Goal: Task Accomplishment & Management: Manage account settings

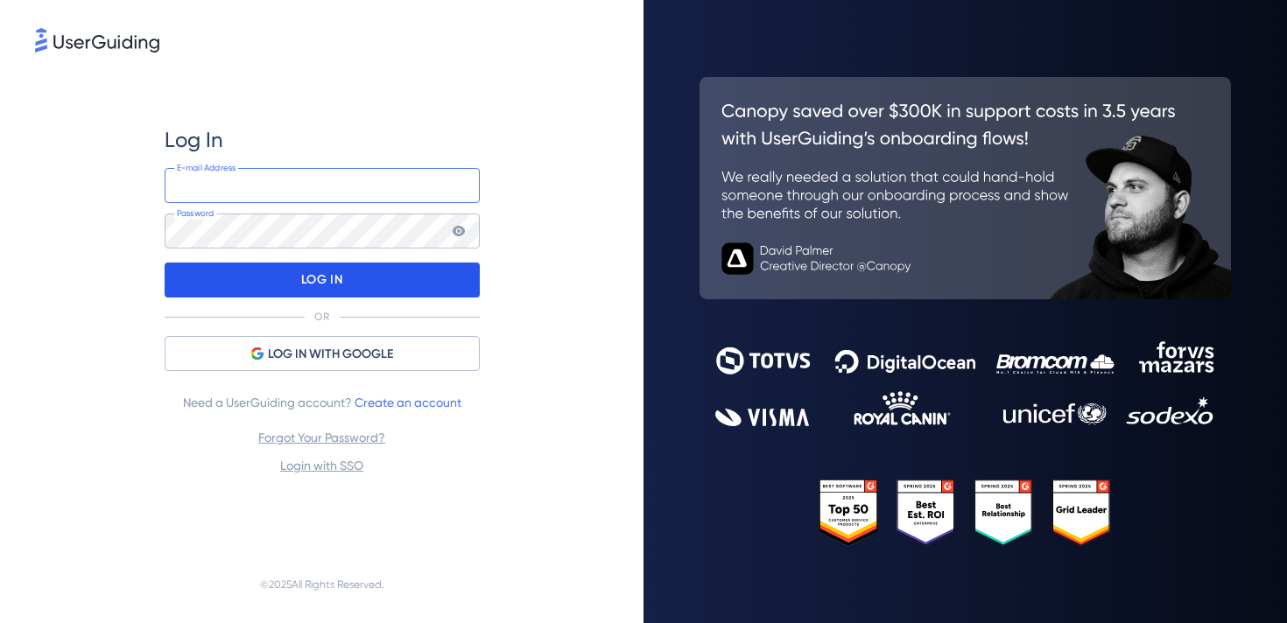
type input "[EMAIL_ADDRESS][DOMAIN_NAME]"
click at [390, 287] on div "LOG IN" at bounding box center [322, 280] width 315 height 35
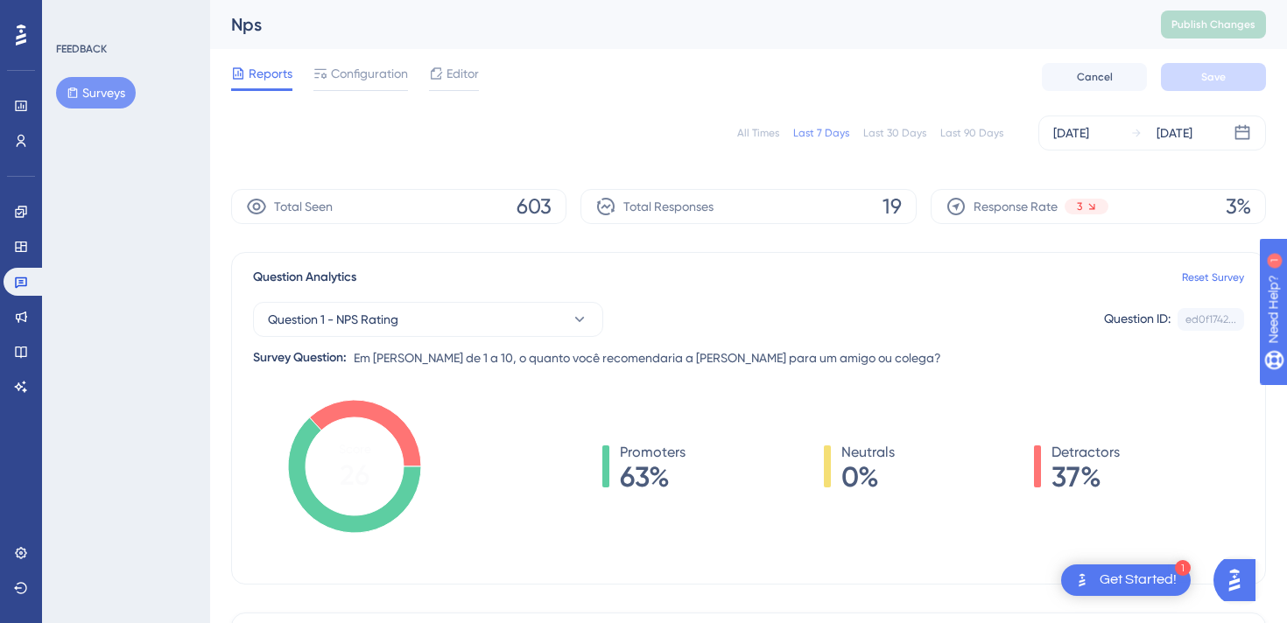
click at [762, 145] on div "All Times Last 7 Days Last 30 Days Last 90 Days [DATE] [DATE]" at bounding box center [748, 133] width 1035 height 35
click at [763, 136] on div "All Times" at bounding box center [758, 133] width 42 height 14
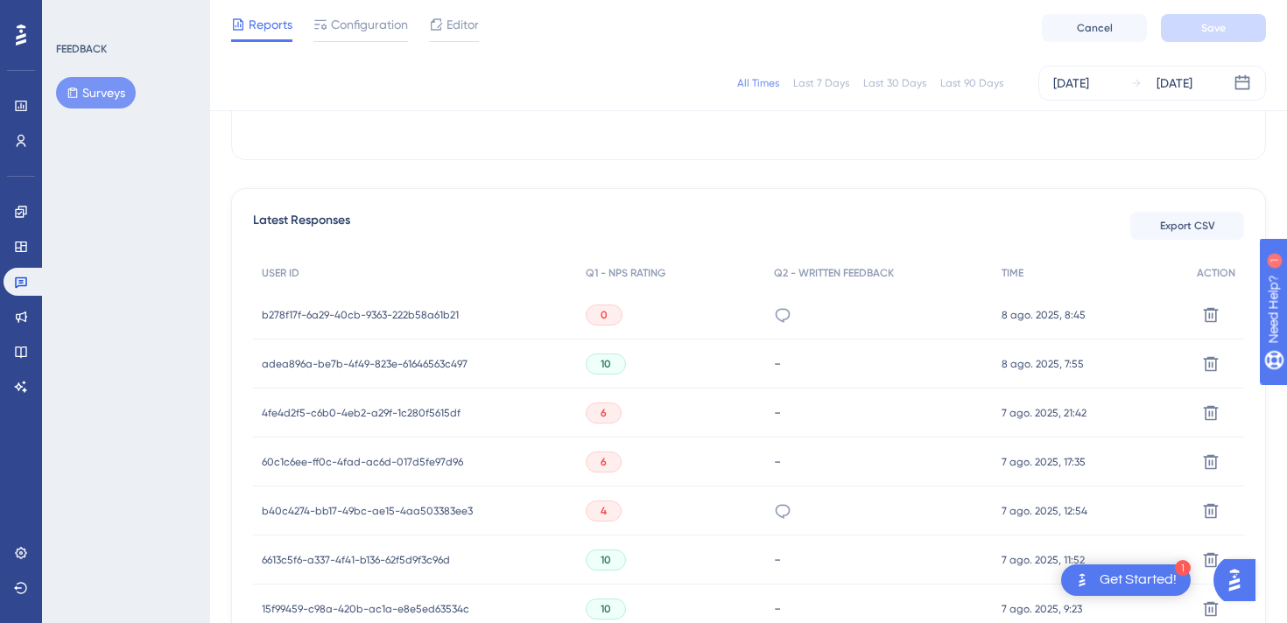
scroll to position [449, 0]
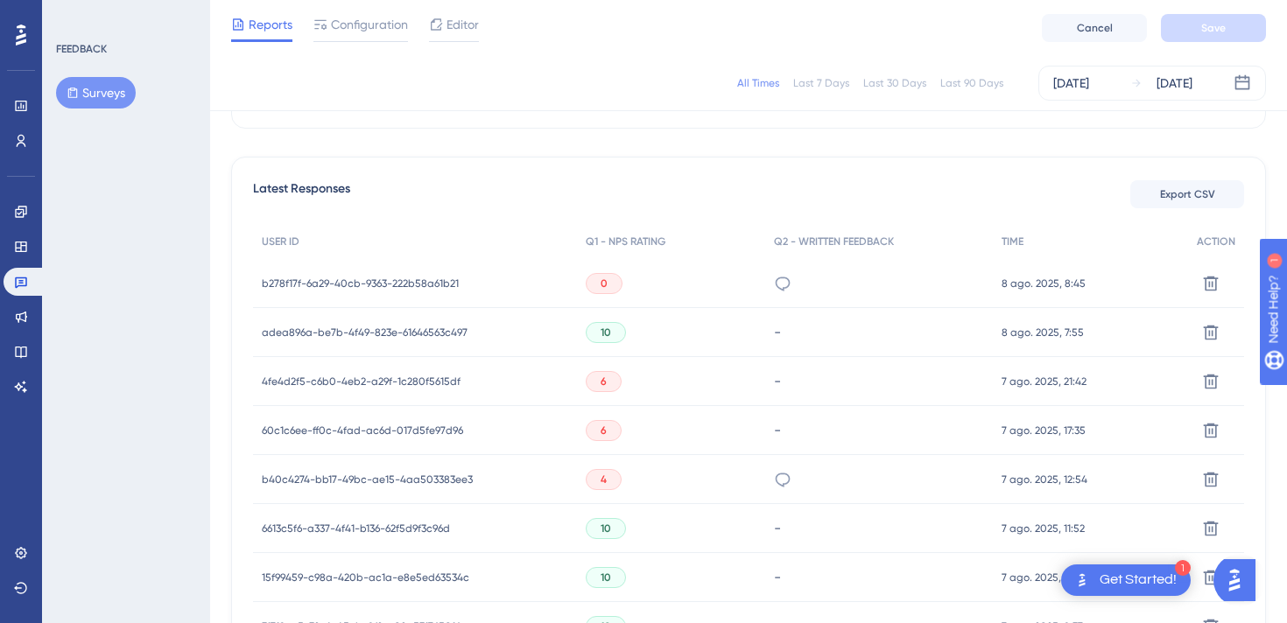
click at [361, 280] on span "b278f17f-6a29-40cb-9363-222b58a61b21" at bounding box center [360, 284] width 197 height 14
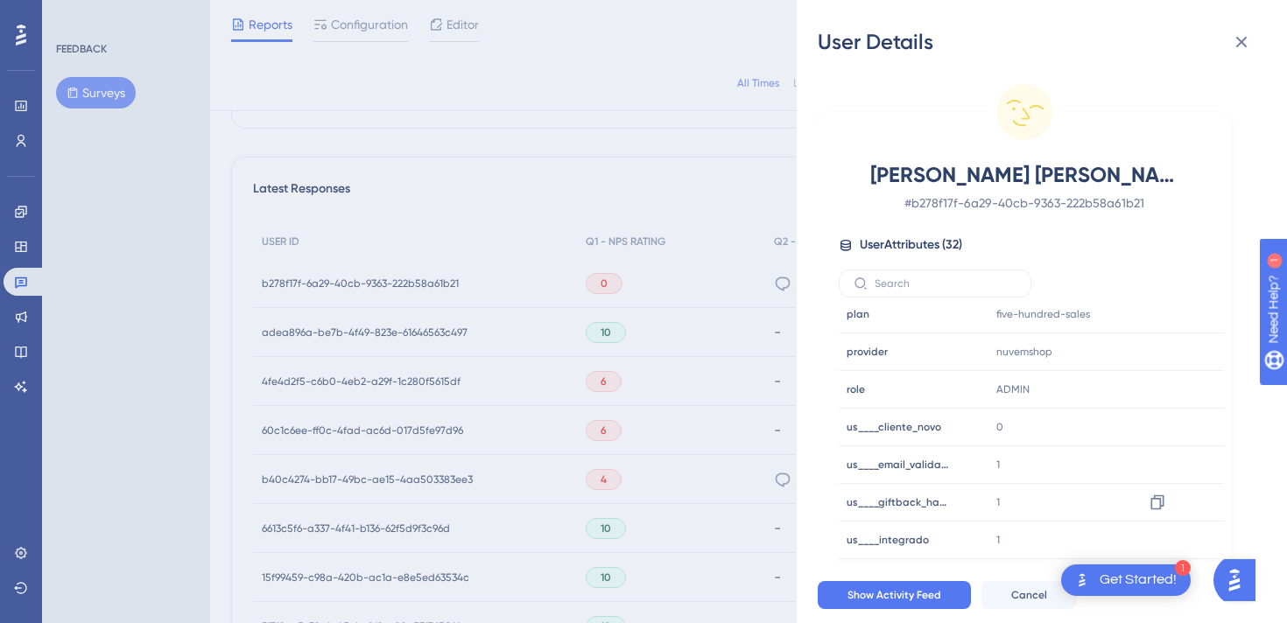
scroll to position [835, 0]
click at [1247, 50] on icon at bounding box center [1241, 42] width 21 height 21
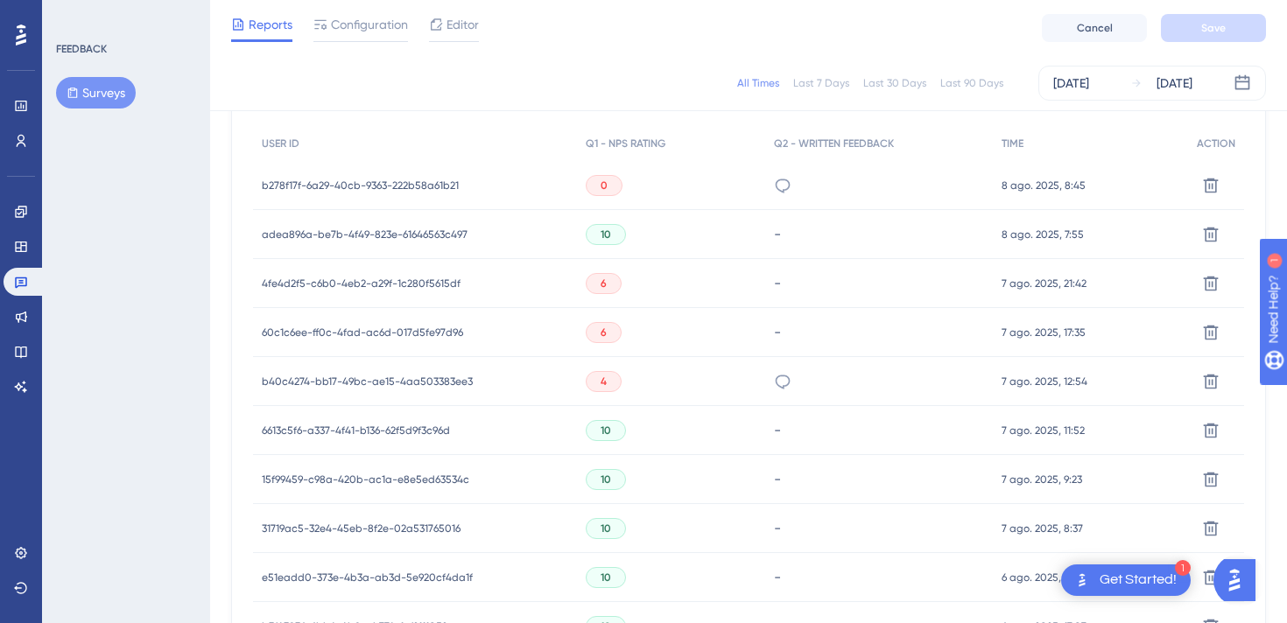
scroll to position [558, 0]
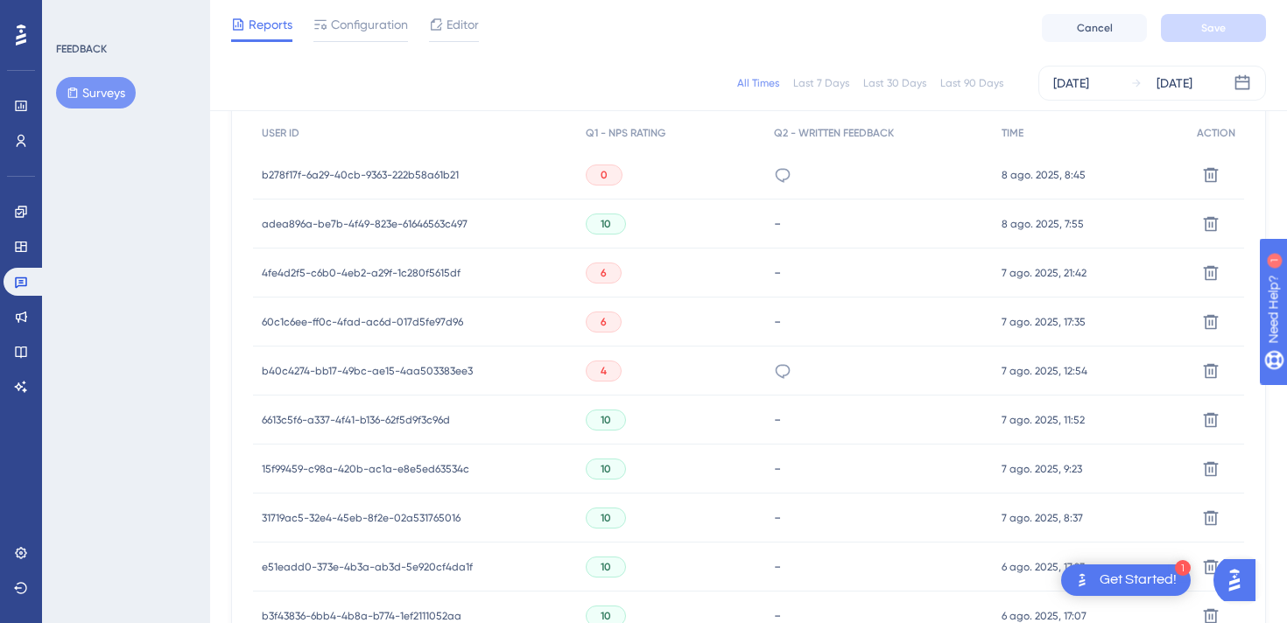
click at [353, 370] on span "b40c4274-bb17-49bc-ae15-4aa503383ee3" at bounding box center [367, 371] width 211 height 14
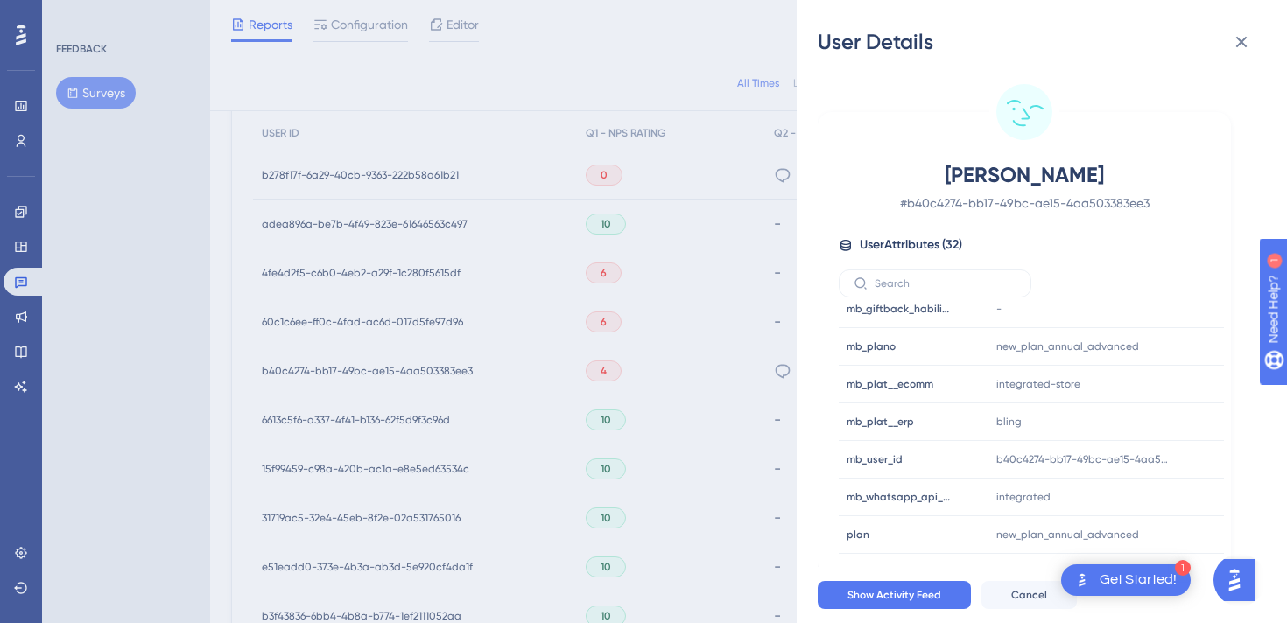
scroll to position [947, 0]
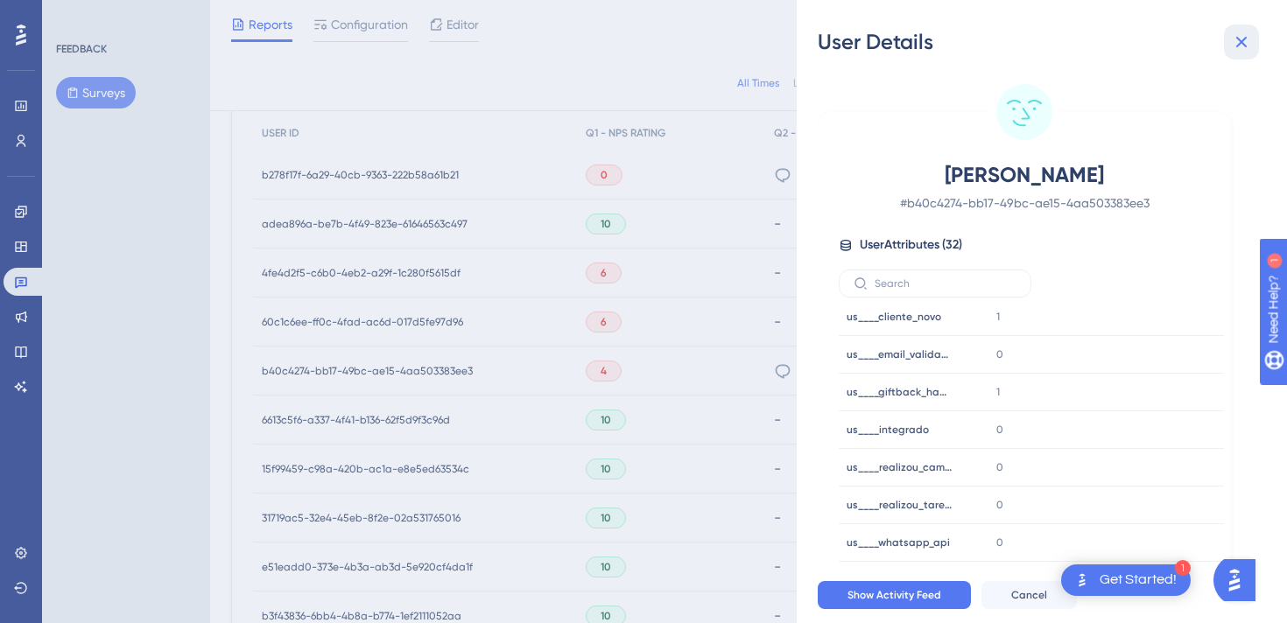
click at [1244, 45] on icon at bounding box center [1241, 42] width 11 height 11
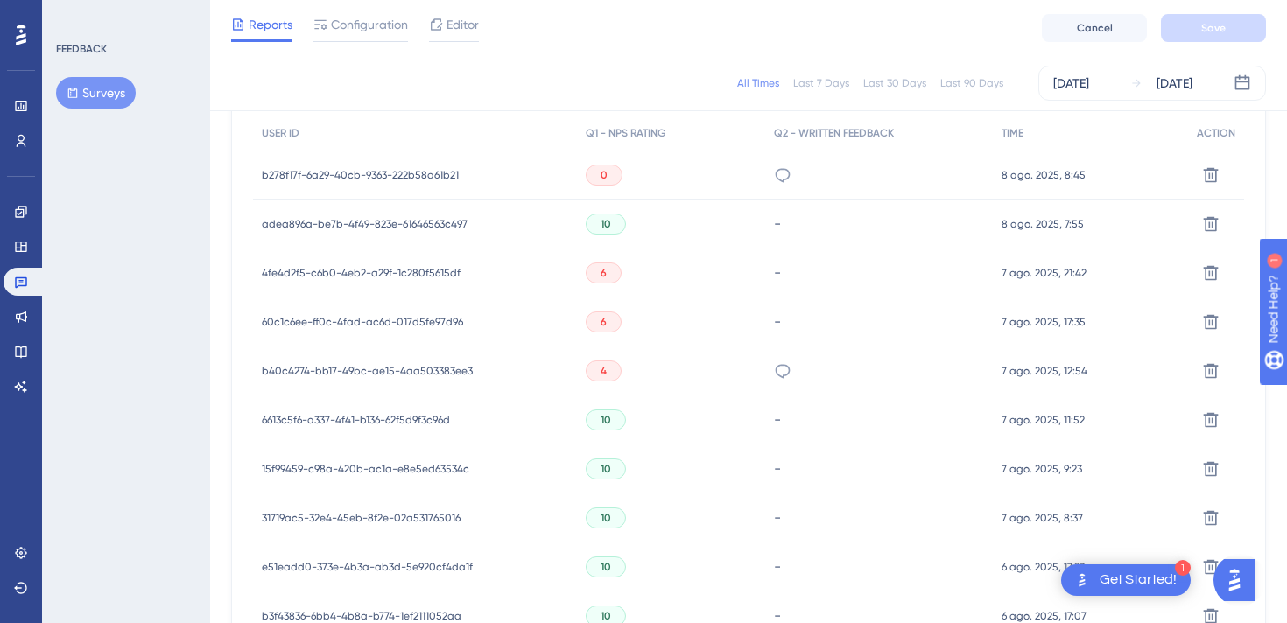
click at [408, 278] on span "4fe4d2f5-c6b0-4eb2-a29f-1c280f5615df" at bounding box center [361, 273] width 199 height 14
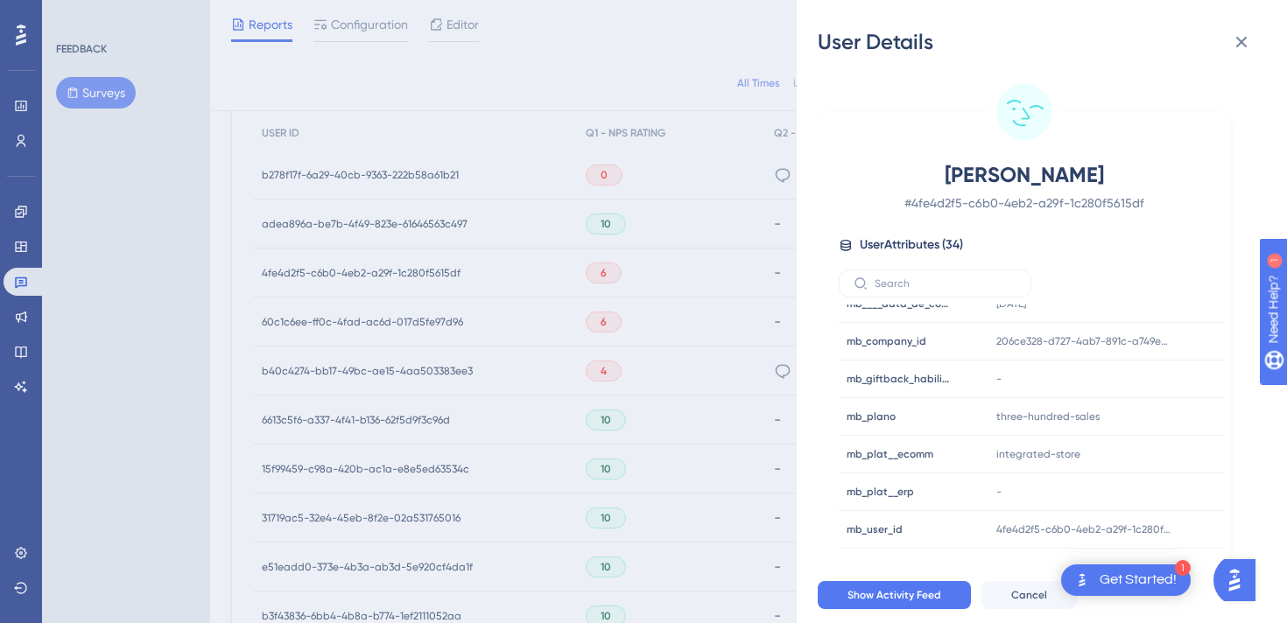
scroll to position [623, 0]
click at [534, 258] on div "User Details [PERSON_NAME] # 4fe4d2f5-c6b0-4eb2-a29f-1c280f5615df User Attribut…" at bounding box center [643, 311] width 1287 height 623
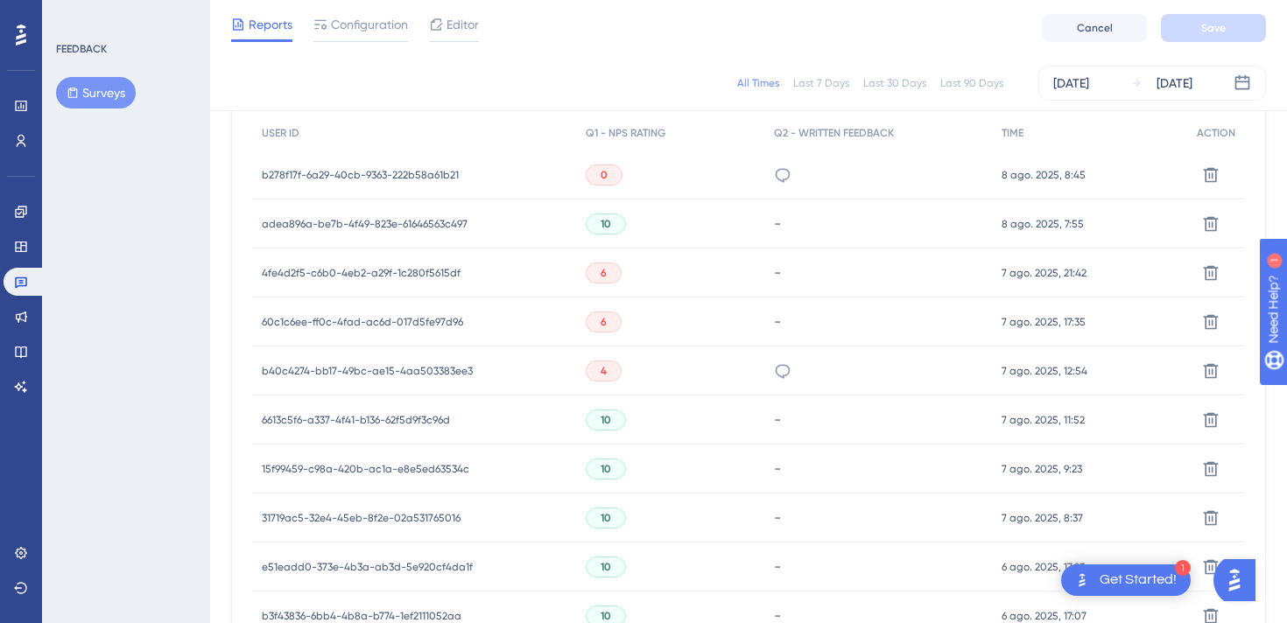
click at [412, 315] on span "60c1c6ee-ff0c-4fad-ac6d-017d5fe97d96" at bounding box center [362, 322] width 201 height 14
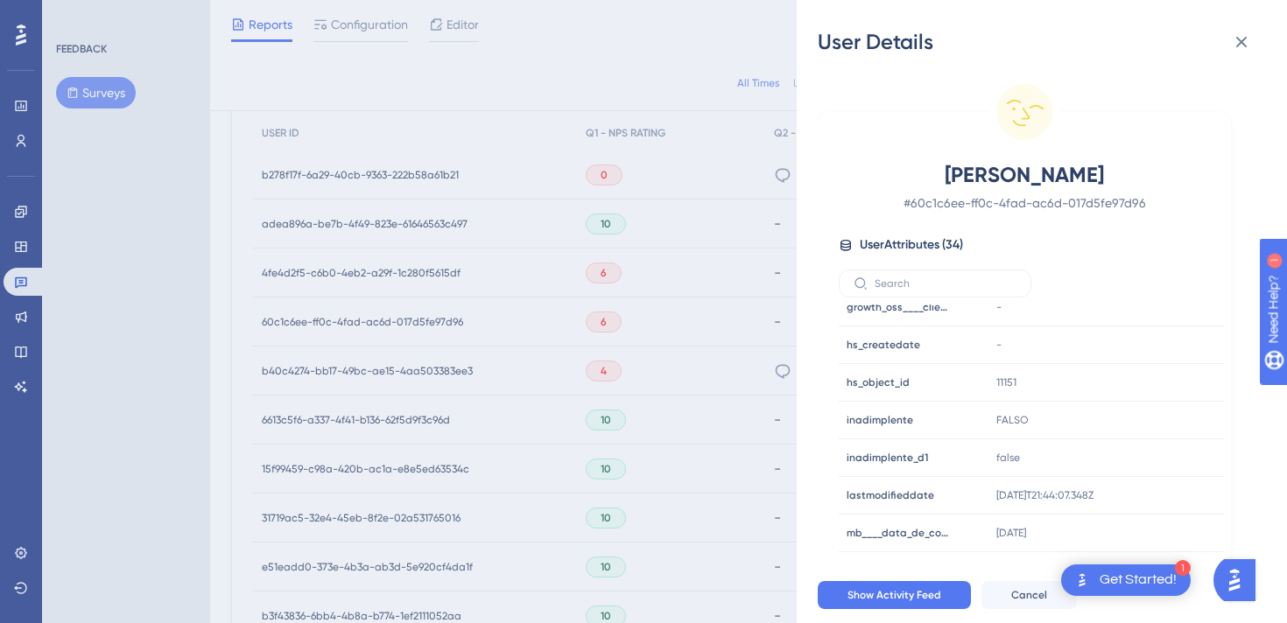
scroll to position [0, 0]
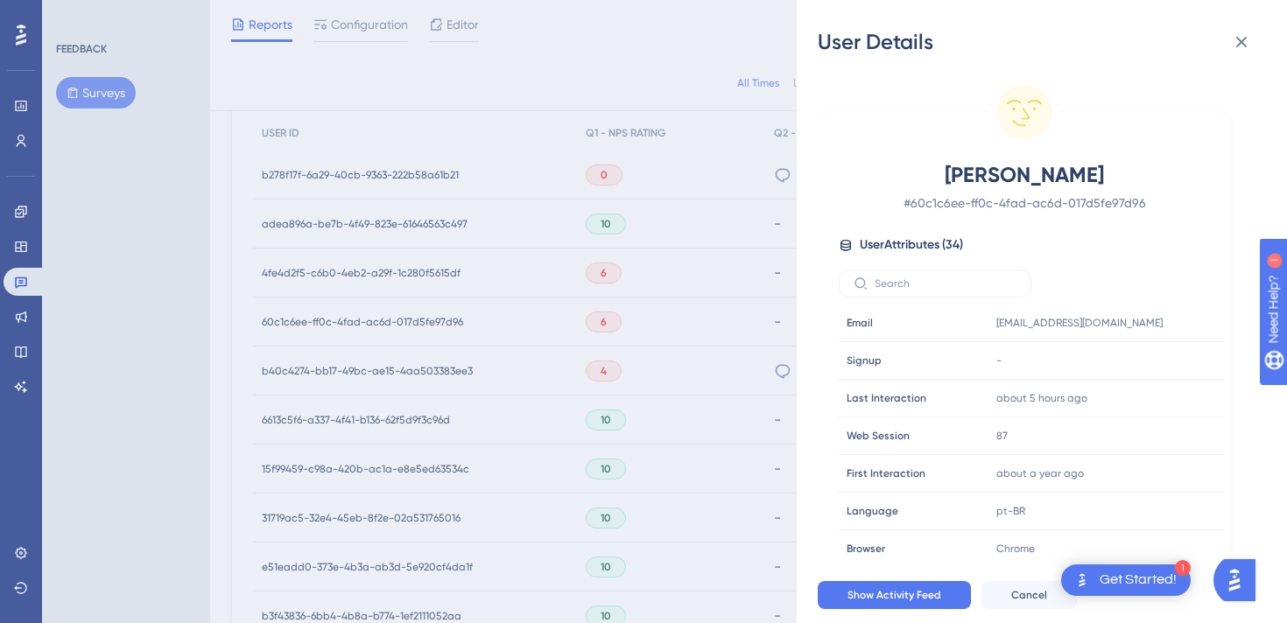
click at [462, 341] on div "User Details [PERSON_NAME] # 60c1c6ee-ff0c-4fad-ac6d-017d5fe97d96 User Attribut…" at bounding box center [643, 311] width 1287 height 623
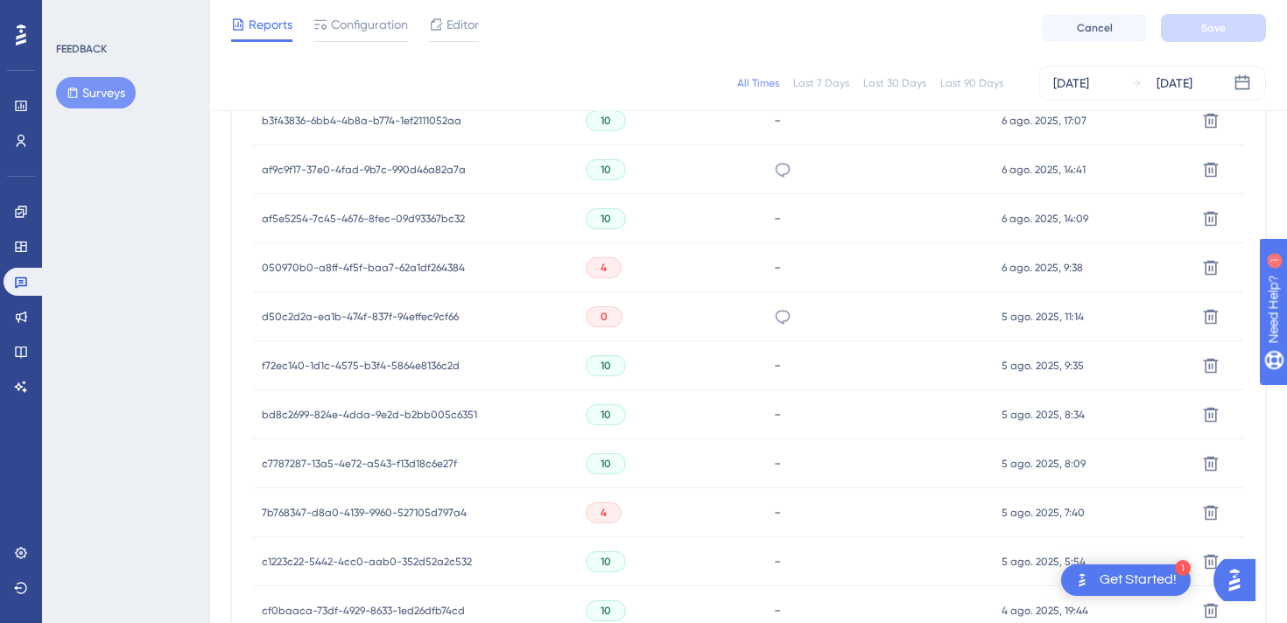
scroll to position [1054, 0]
click at [356, 316] on span "d50c2d2a-ea1b-474f-837f-94effec9cf66" at bounding box center [360, 316] width 197 height 14
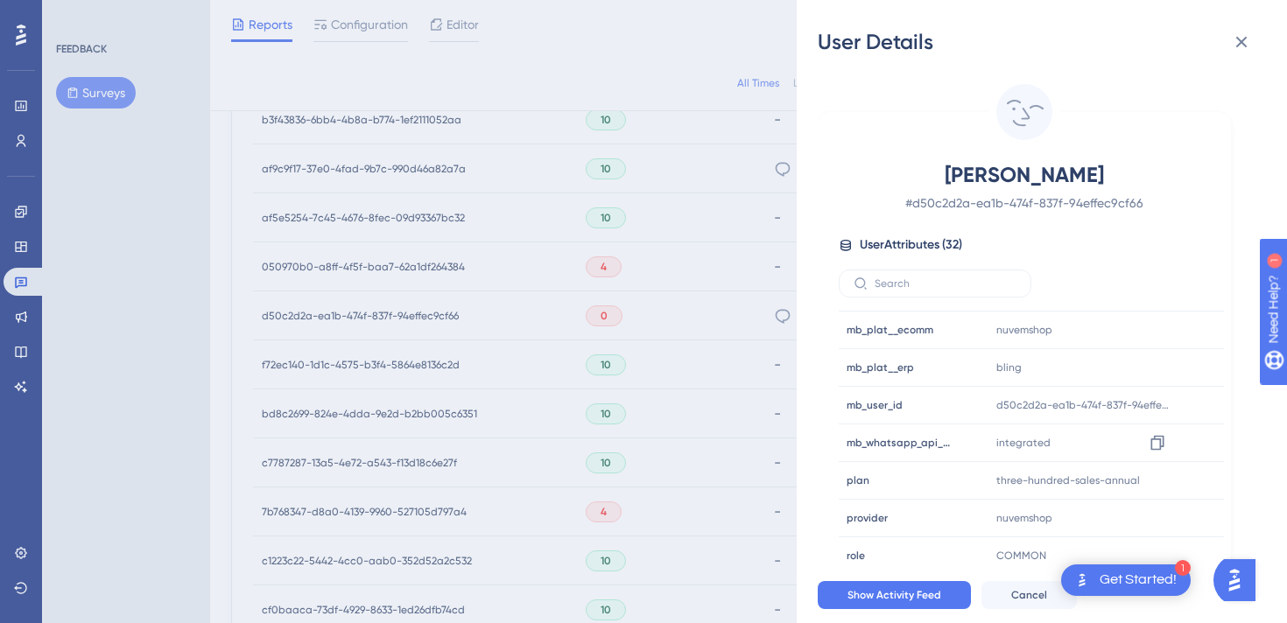
scroll to position [717, 0]
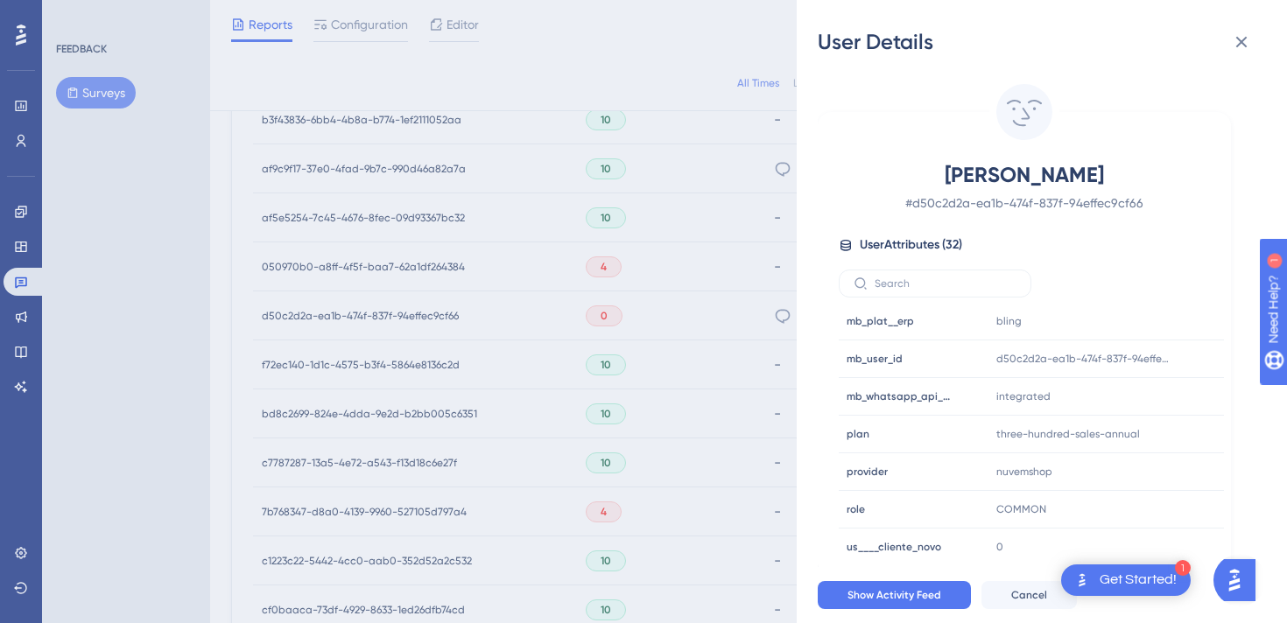
click at [659, 385] on div "User Details AURILÂNIA [PERSON_NAME] # d50c2d2a-ea1b-474f-837f-94effec9cf66 Use…" at bounding box center [643, 311] width 1287 height 623
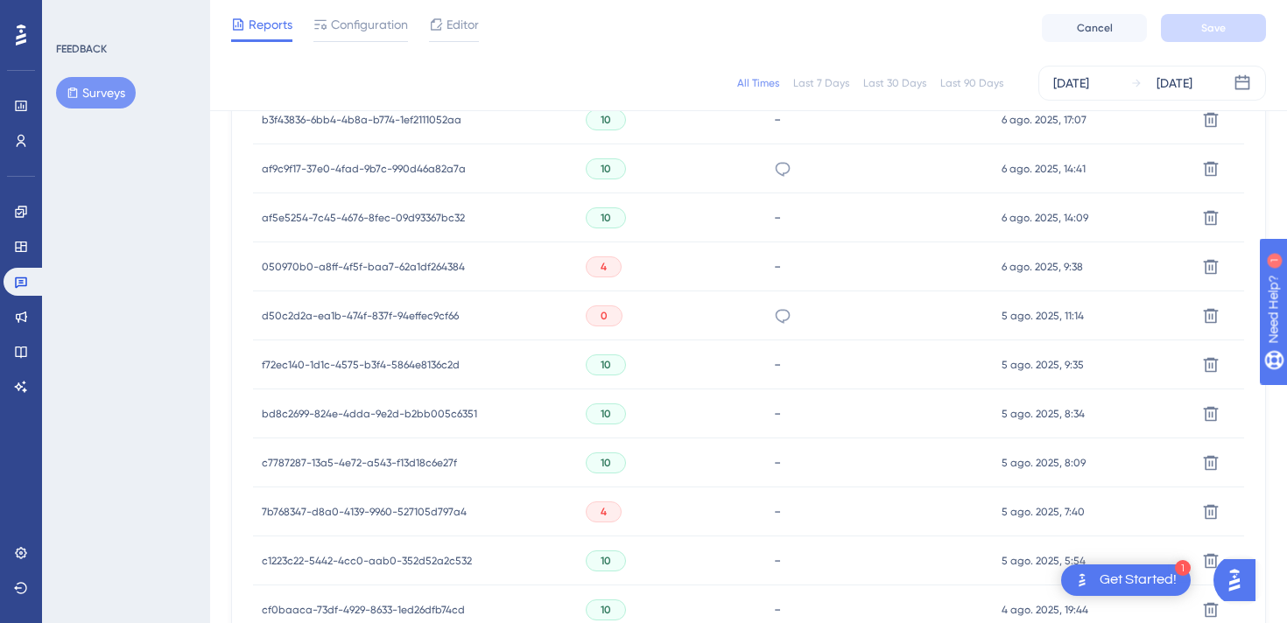
click at [427, 271] on span "050970b0-a8ff-4f5f-baa7-62a1df264384" at bounding box center [363, 267] width 203 height 14
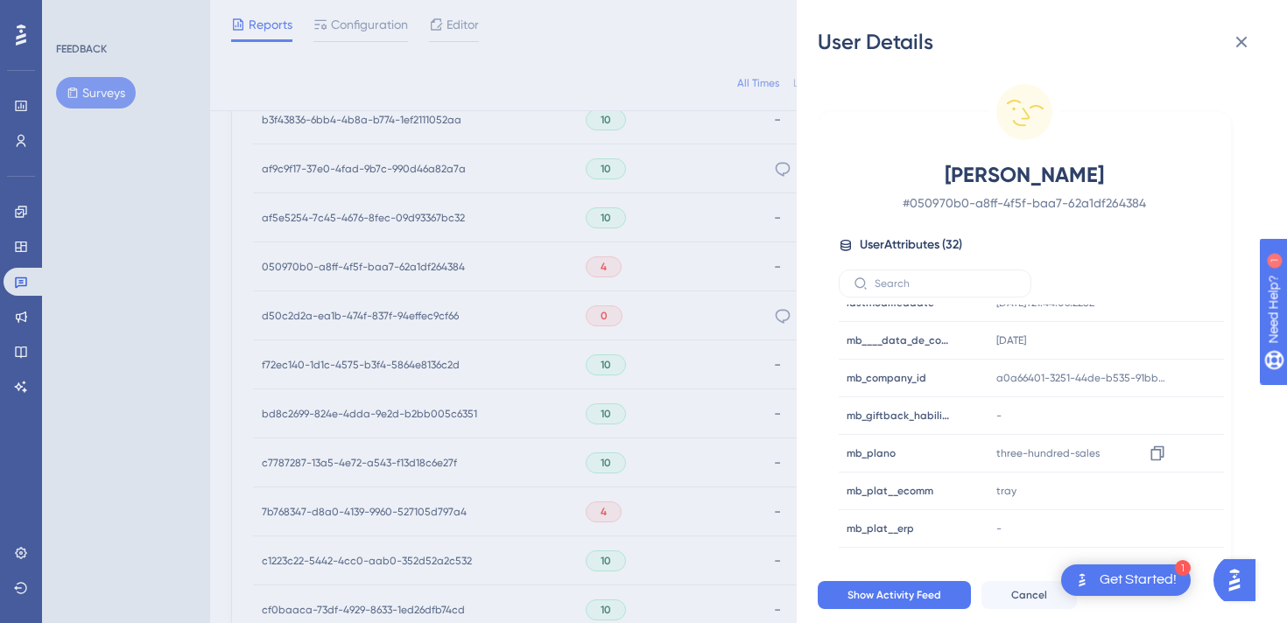
scroll to position [514, 0]
click at [541, 329] on div "User Details [PERSON_NAME] # 050970b0-a8ff-4f5f-baa7-62a1df264384 User Attribut…" at bounding box center [643, 311] width 1287 height 623
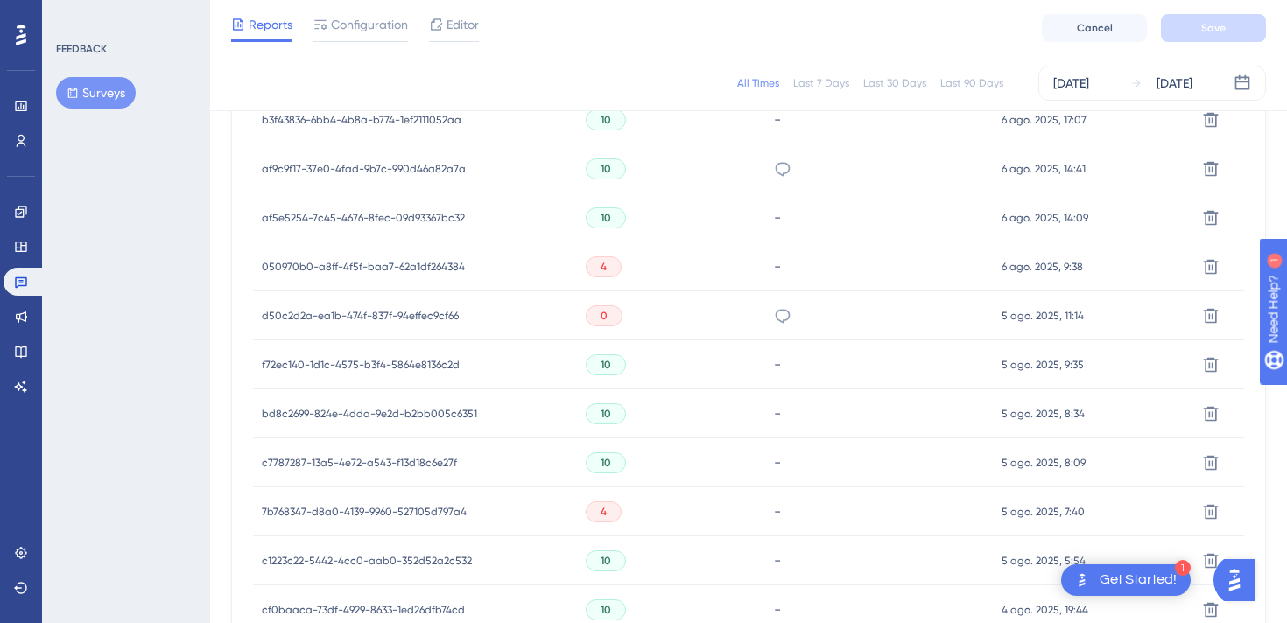
scroll to position [1235, 0]
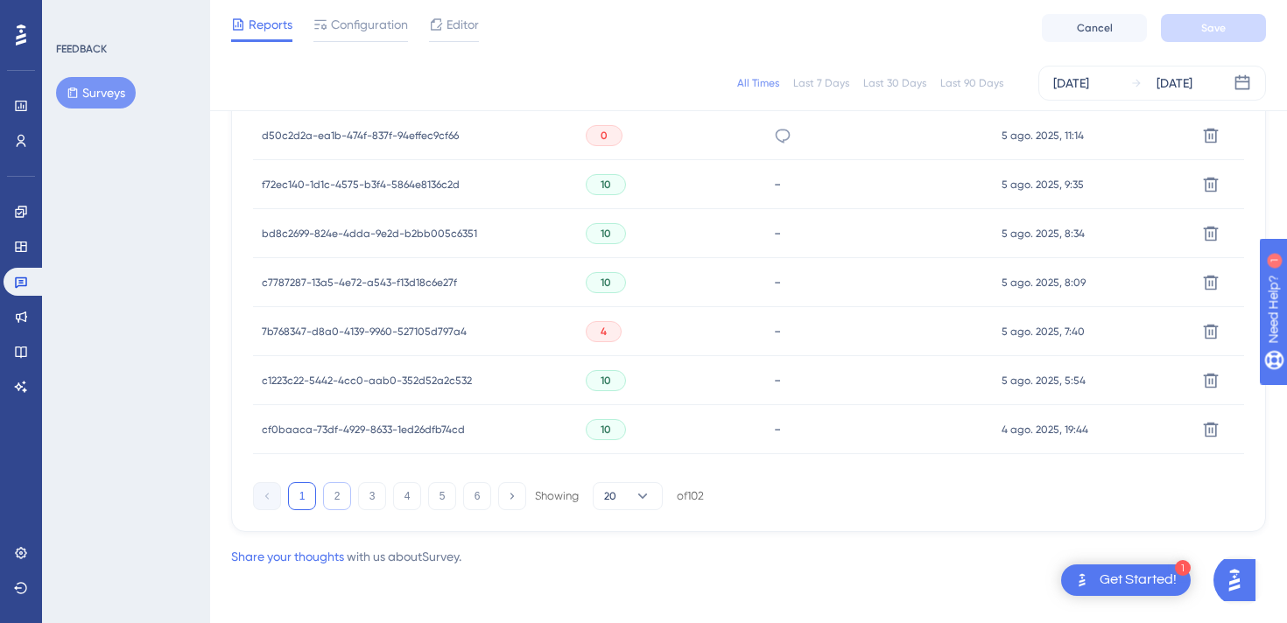
click at [335, 498] on button "2" at bounding box center [337, 496] width 28 height 28
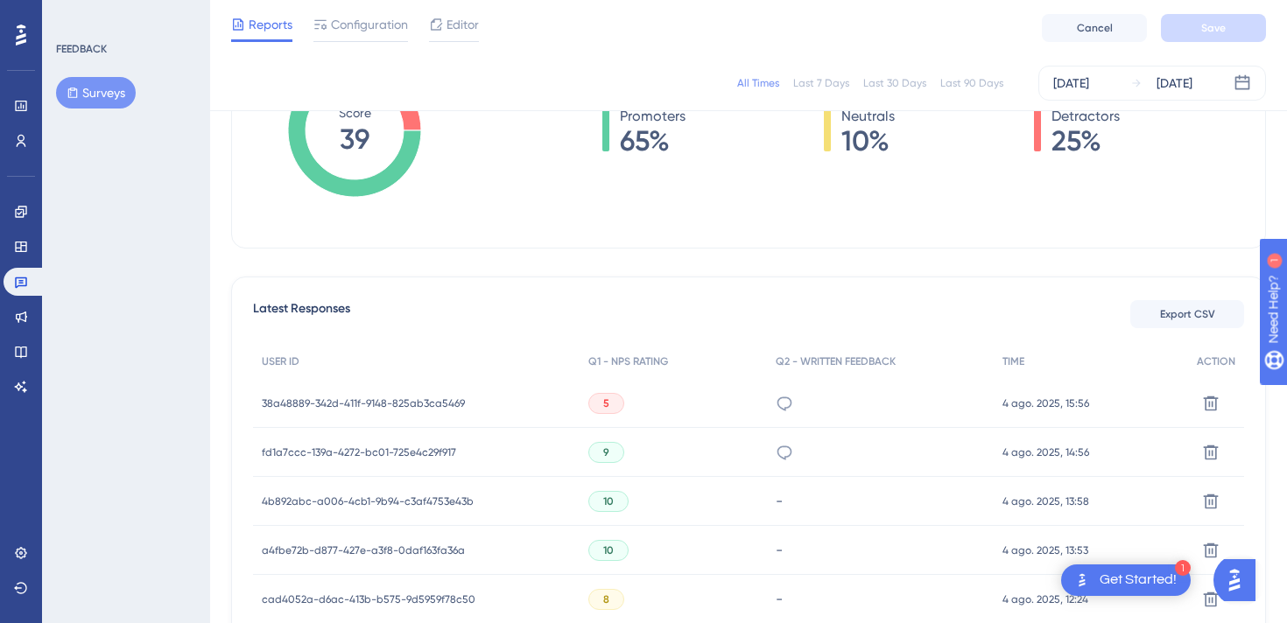
scroll to position [364, 0]
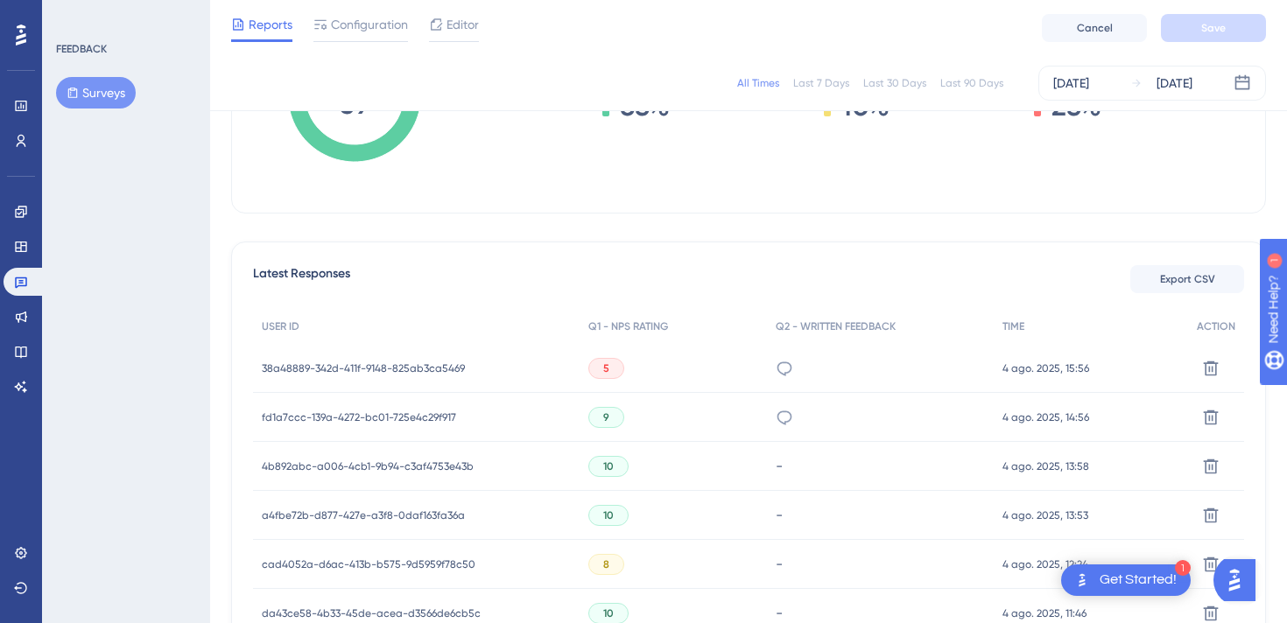
click at [454, 408] on div "fd1a7ccc-139a-4272-bc01-725e4c29f917 fd1a7ccc-139a-4272-bc01-725e4c29f917" at bounding box center [416, 417] width 327 height 49
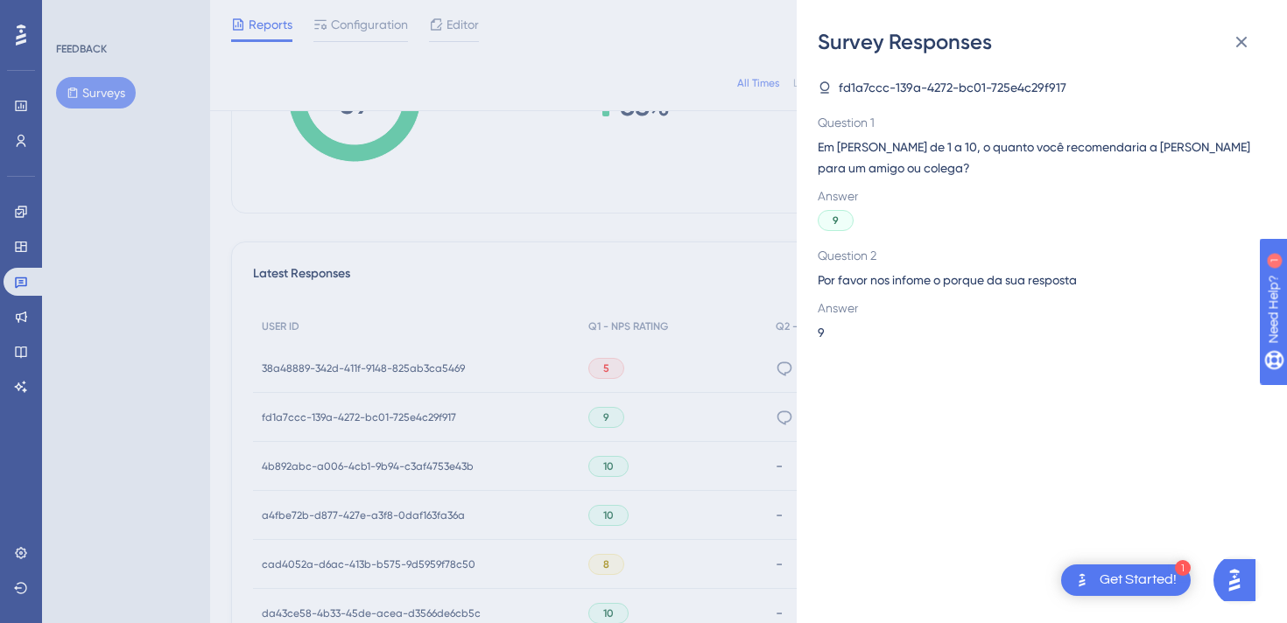
click at [454, 408] on div "Survey Responses fd1a7ccc-139a-4272-bc01-725e4c29f917 Question 1 Em [PERSON_NAM…" at bounding box center [643, 311] width 1287 height 623
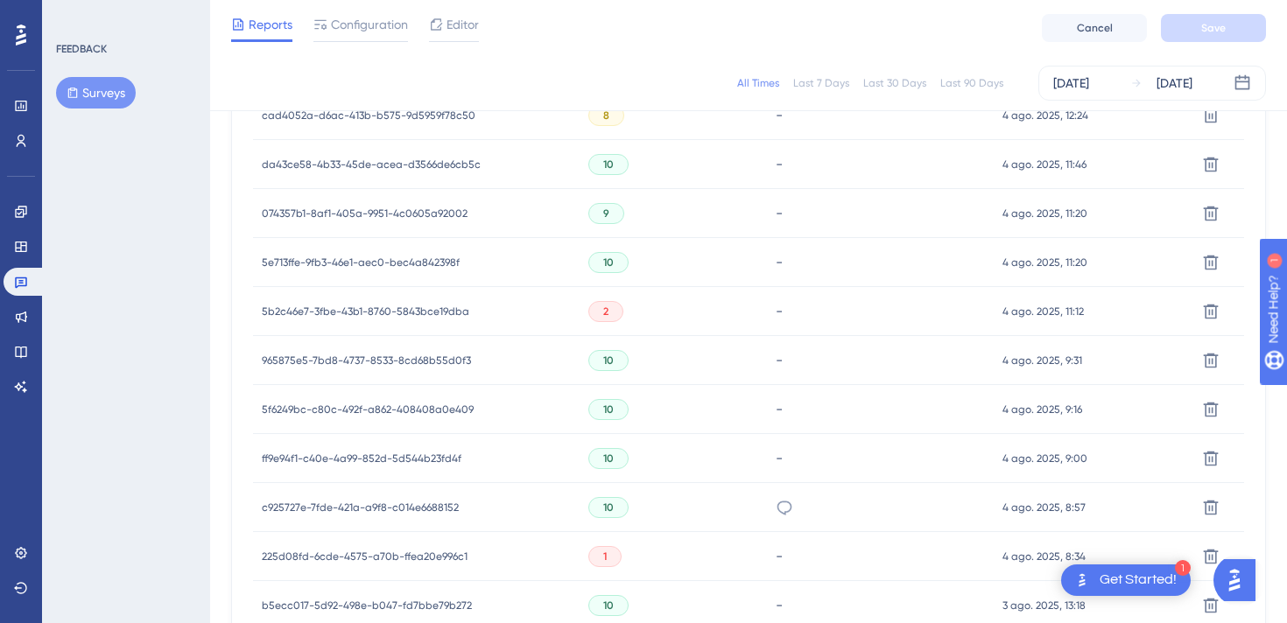
scroll to position [814, 0]
click at [409, 312] on span "5b2c46e7-3fbe-43b1-8760-5843bce19dba" at bounding box center [366, 311] width 208 height 14
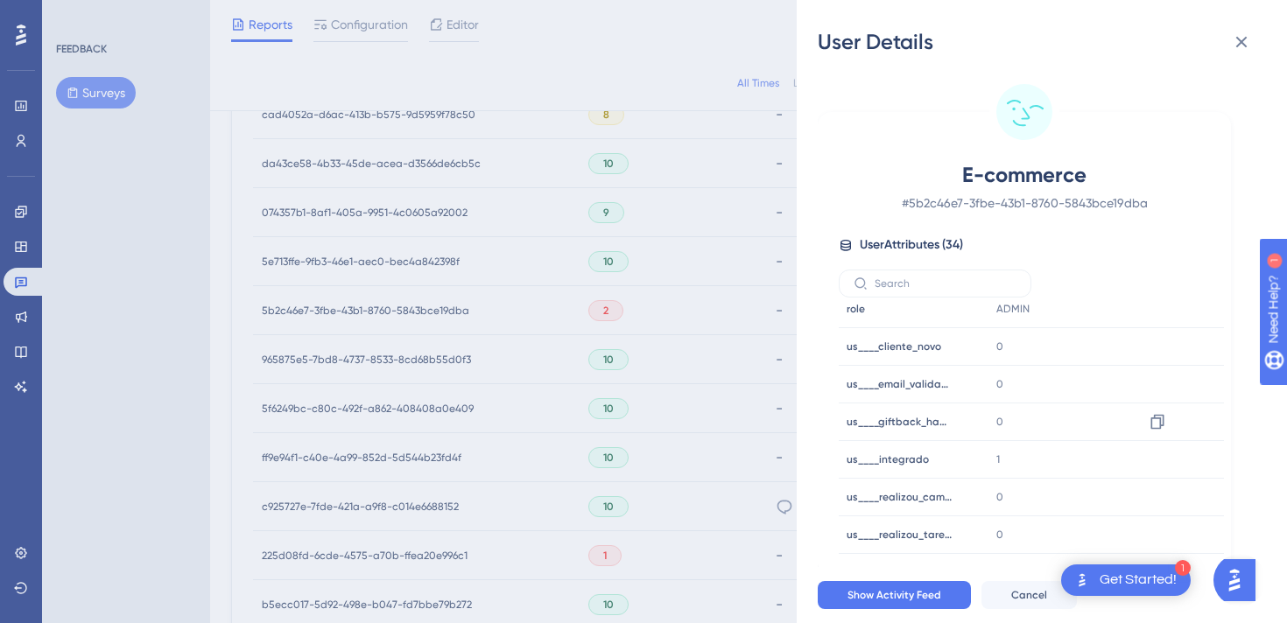
scroll to position [1023, 0]
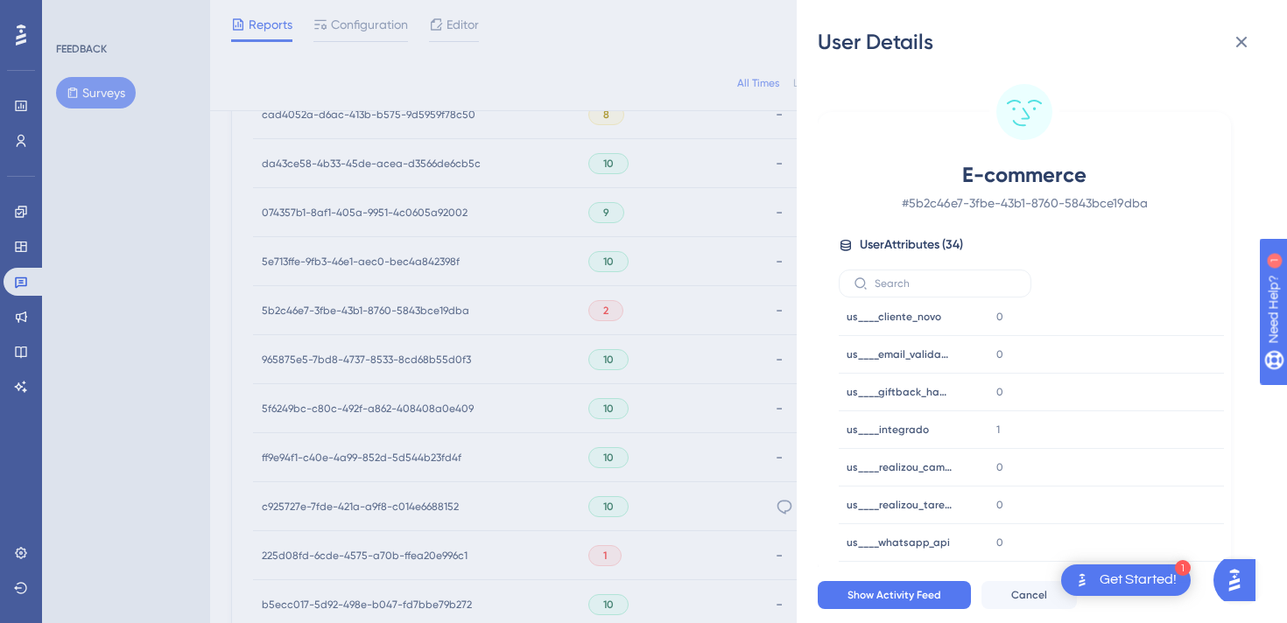
click at [746, 412] on div "User Details E-commerce # 5b2c46e7-3fbe-43b1-8760-5843bce19dba User Attributes …" at bounding box center [643, 311] width 1287 height 623
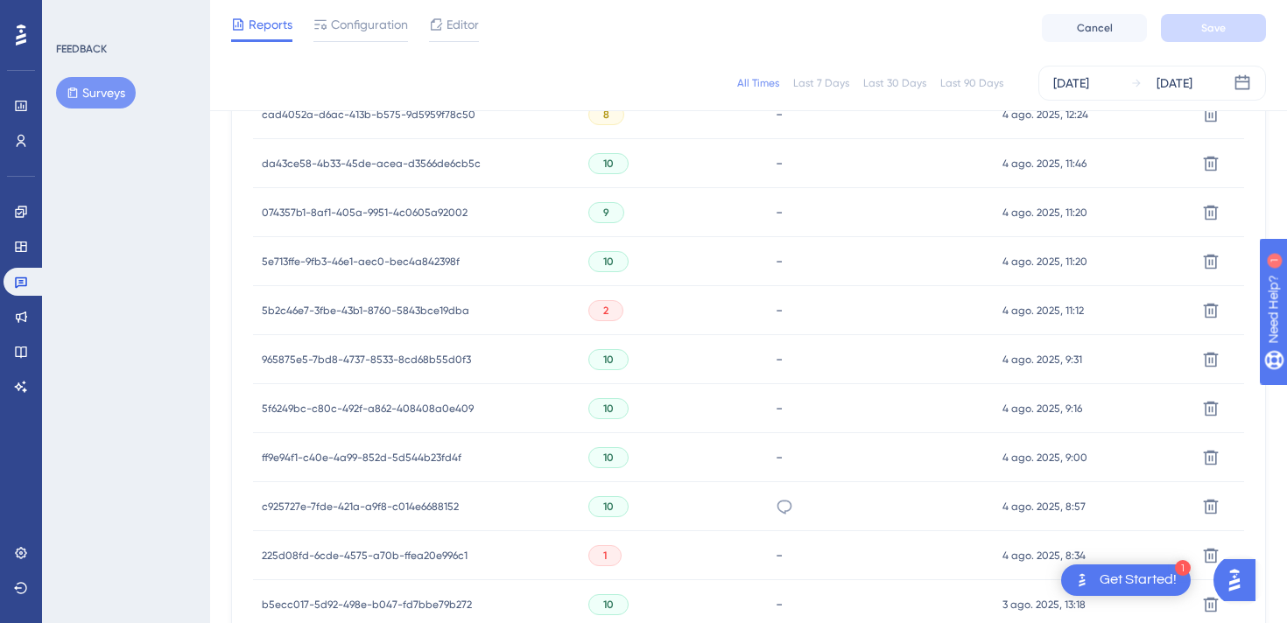
click at [421, 510] on span "c925727e-7fde-421a-a9f8-c014e6688152" at bounding box center [360, 507] width 197 height 14
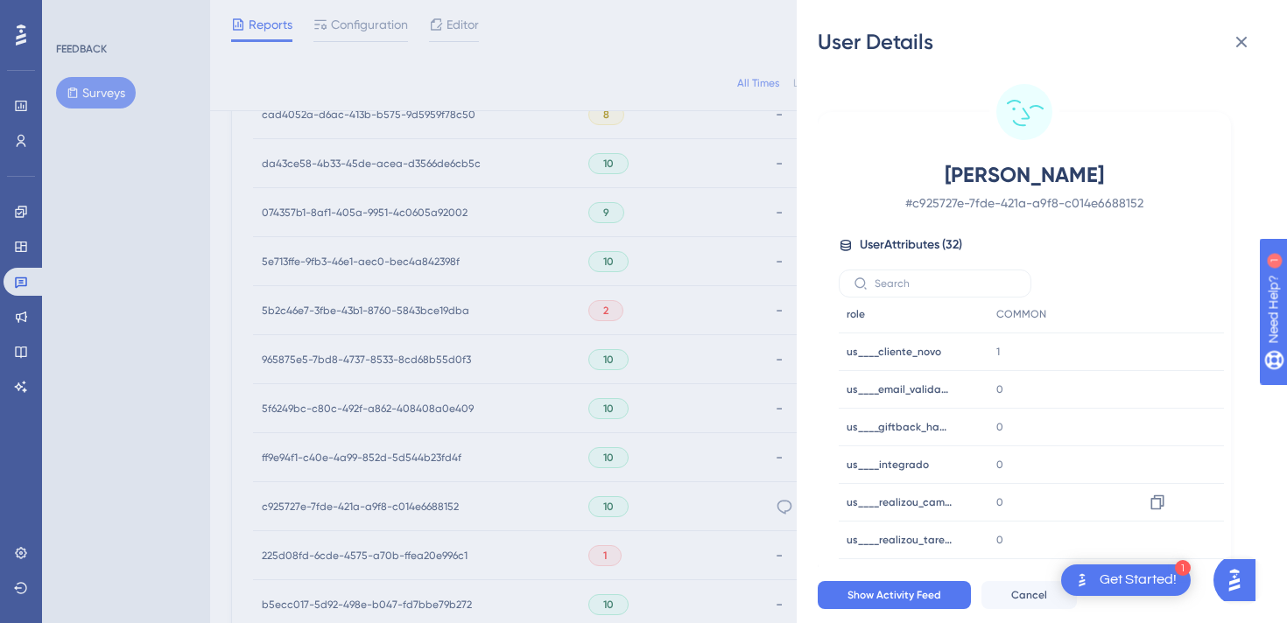
scroll to position [947, 0]
click at [676, 400] on div "User Details [PERSON_NAME] # c925727e-7fde-421a-a9f8-c014e6688152 User Attribut…" at bounding box center [643, 311] width 1287 height 623
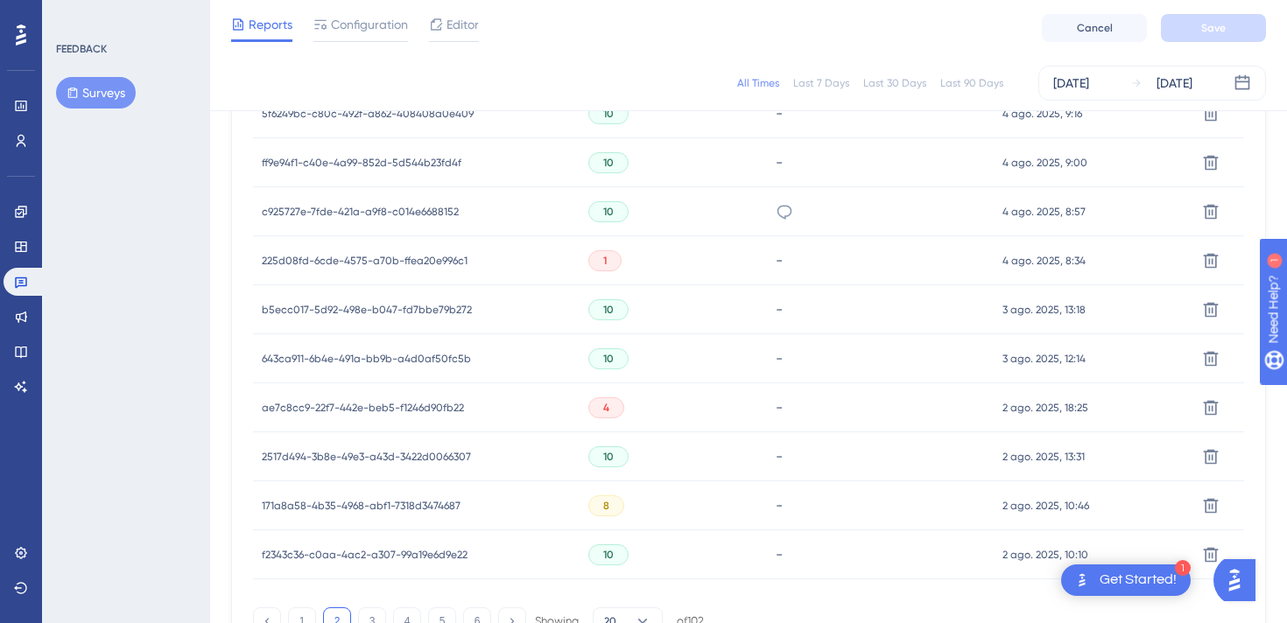
scroll to position [1121, 0]
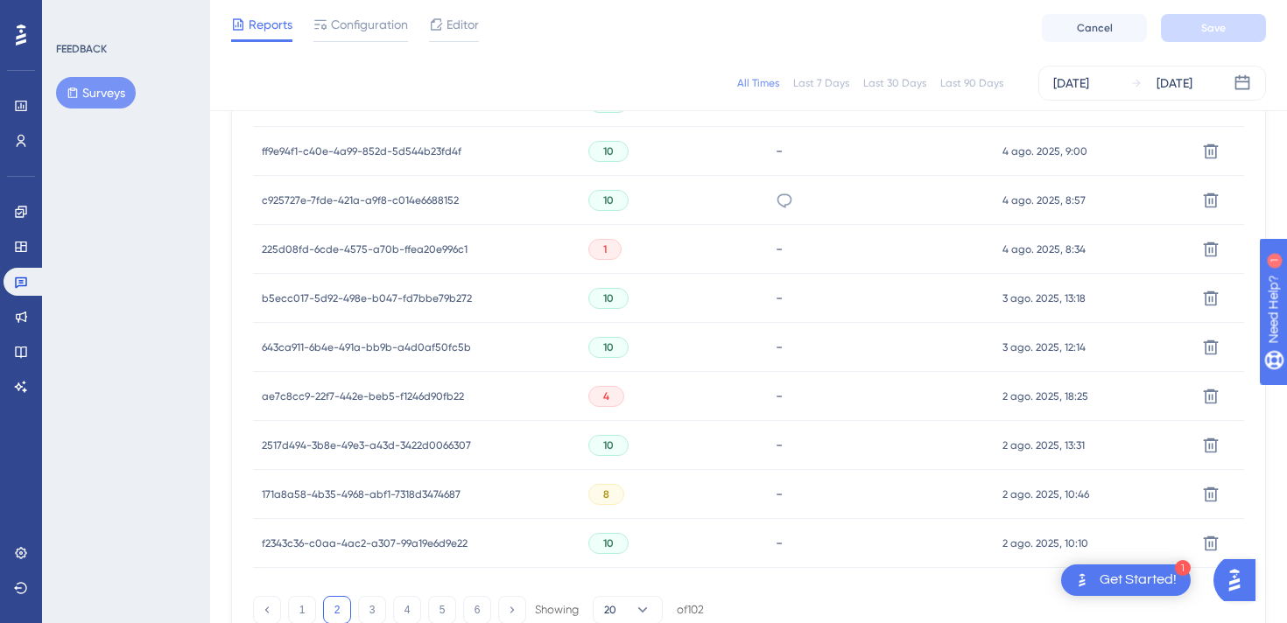
click at [443, 252] on span "225d08fd-6cde-4575-a70b-ffea20e996c1" at bounding box center [365, 250] width 206 height 14
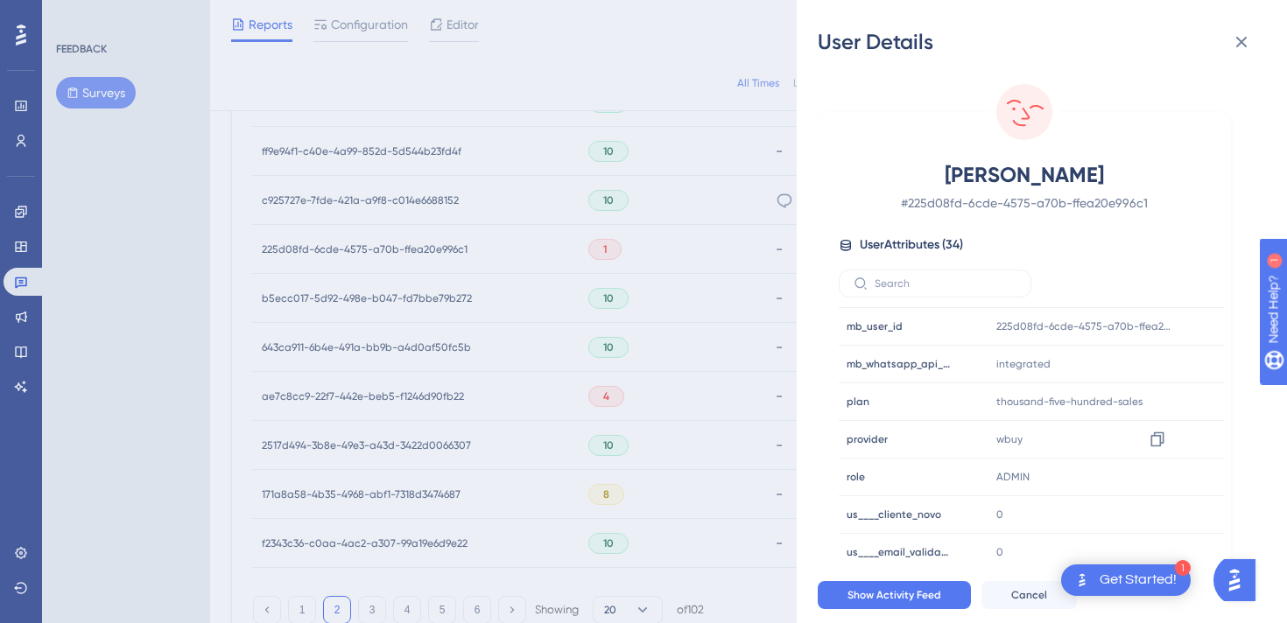
scroll to position [822, 0]
click at [689, 398] on div "User Details [PERSON_NAME] # 225d08fd-6cde-4575-a70b-ffea20e996c1 User Attribut…" at bounding box center [643, 311] width 1287 height 623
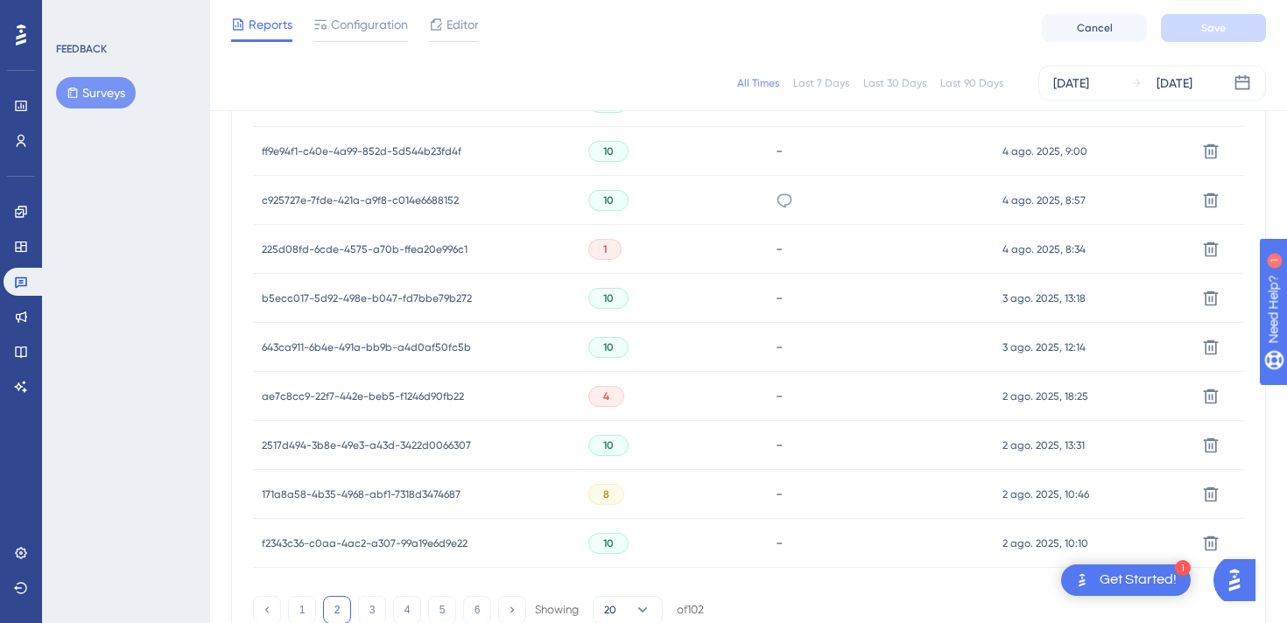
scroll to position [1235, 0]
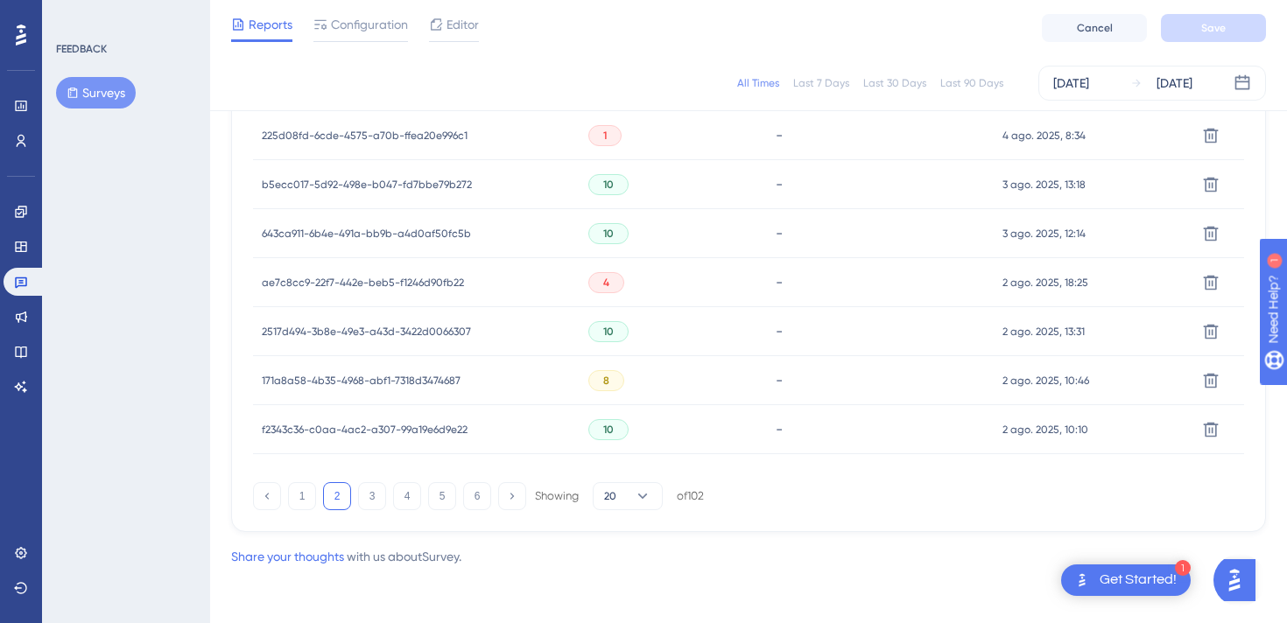
click at [436, 278] on span "ae7c8cc9-22f7-442e-beb5-f1246d90fb22" at bounding box center [363, 283] width 202 height 14
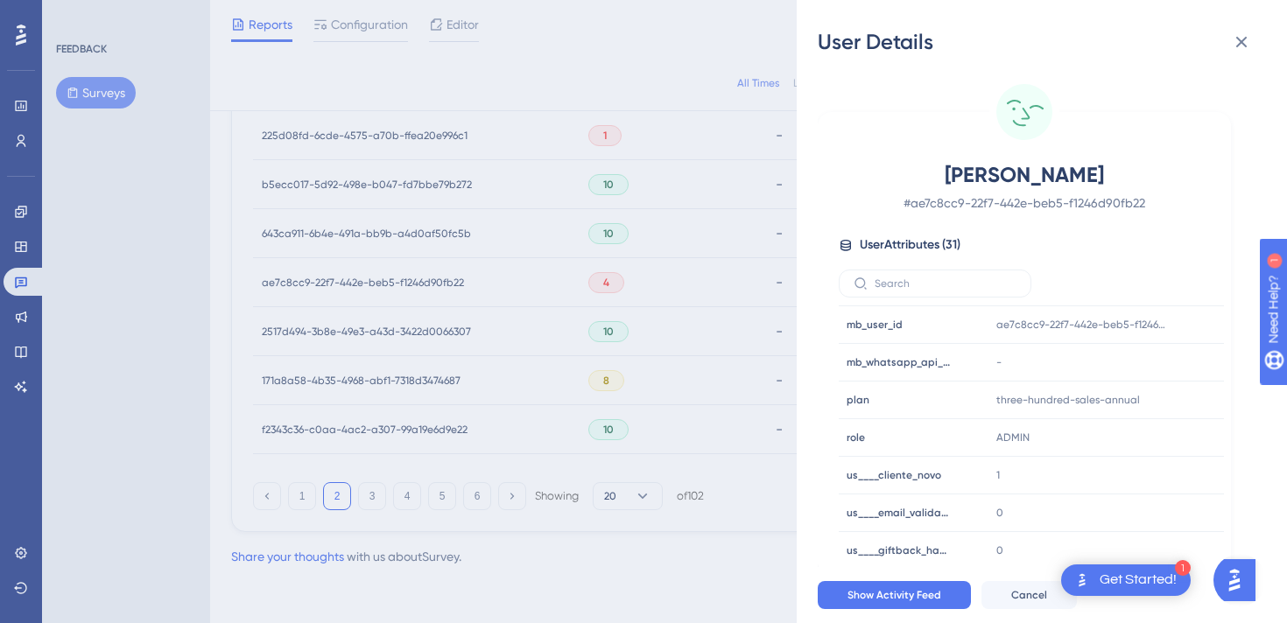
scroll to position [733, 0]
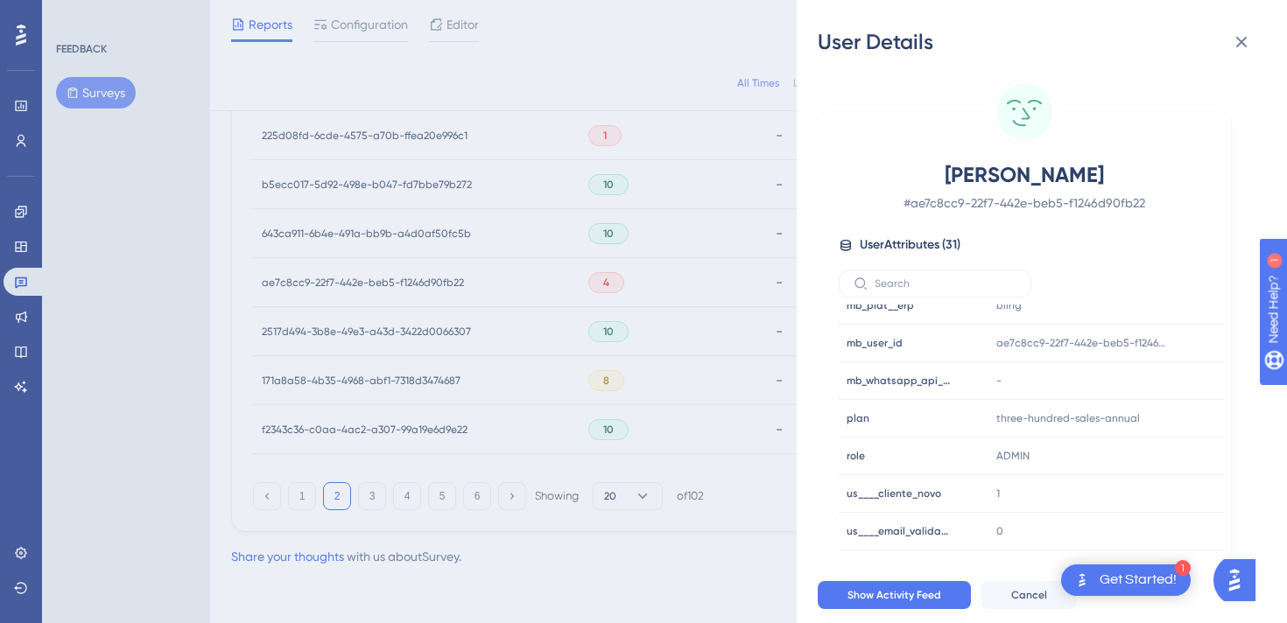
click at [693, 355] on div "User Details [PERSON_NAME] Lawryniuk # ae7c8cc9-22f7-442e-beb5-f1246d90fb22 Use…" at bounding box center [643, 311] width 1287 height 623
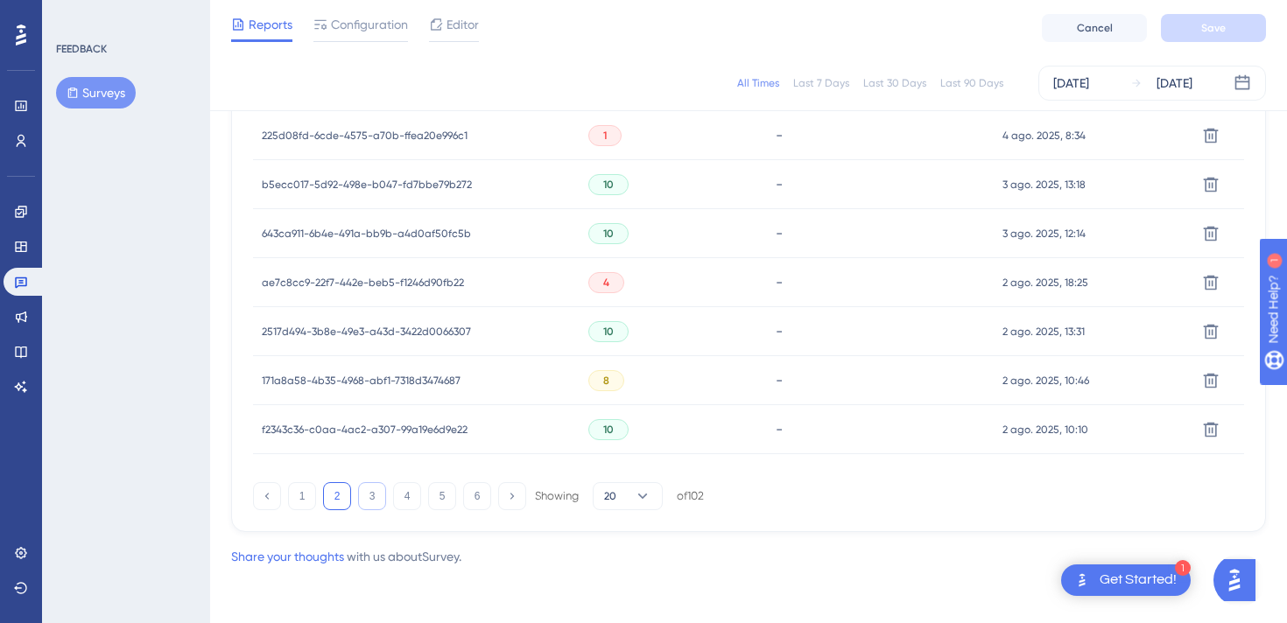
click at [363, 508] on button "3" at bounding box center [372, 496] width 28 height 28
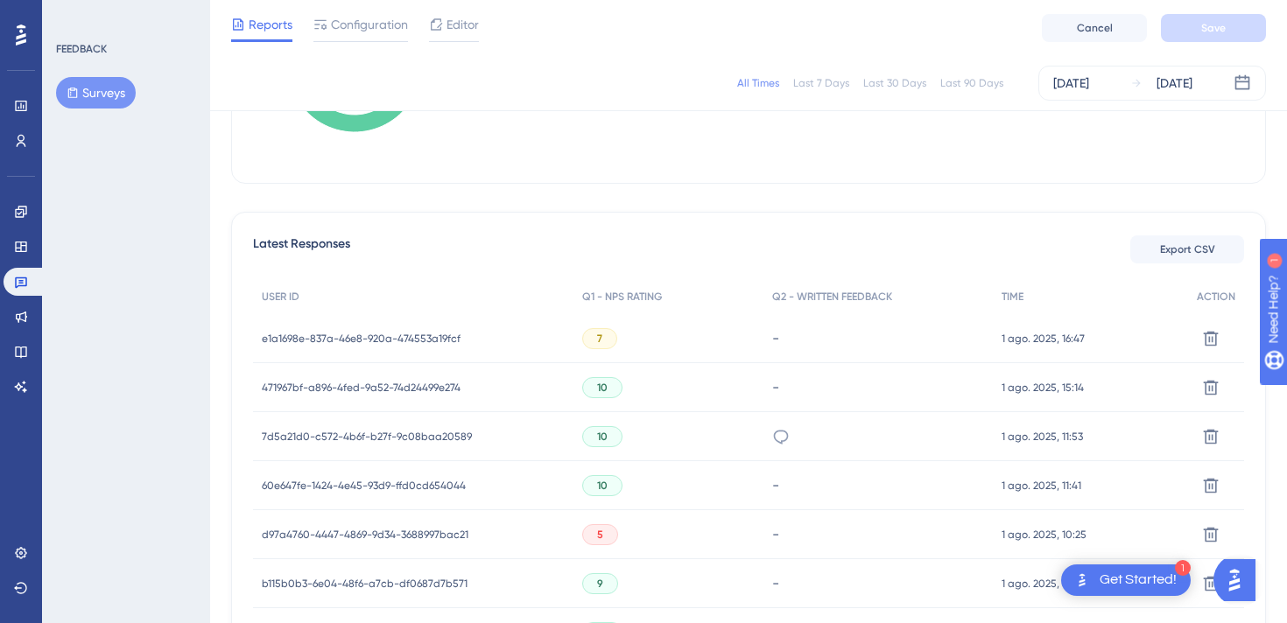
scroll to position [418, 0]
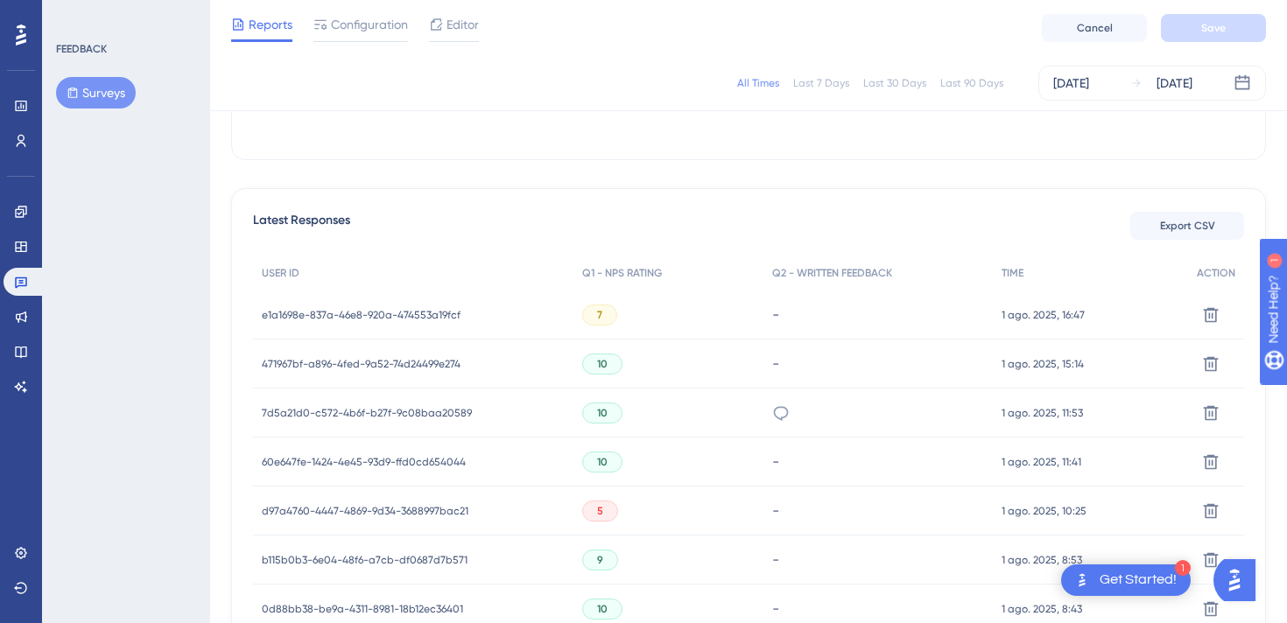
click at [325, 412] on span "7d5a21d0-c572-4b6f-b27f-9c08baa20589" at bounding box center [367, 413] width 210 height 14
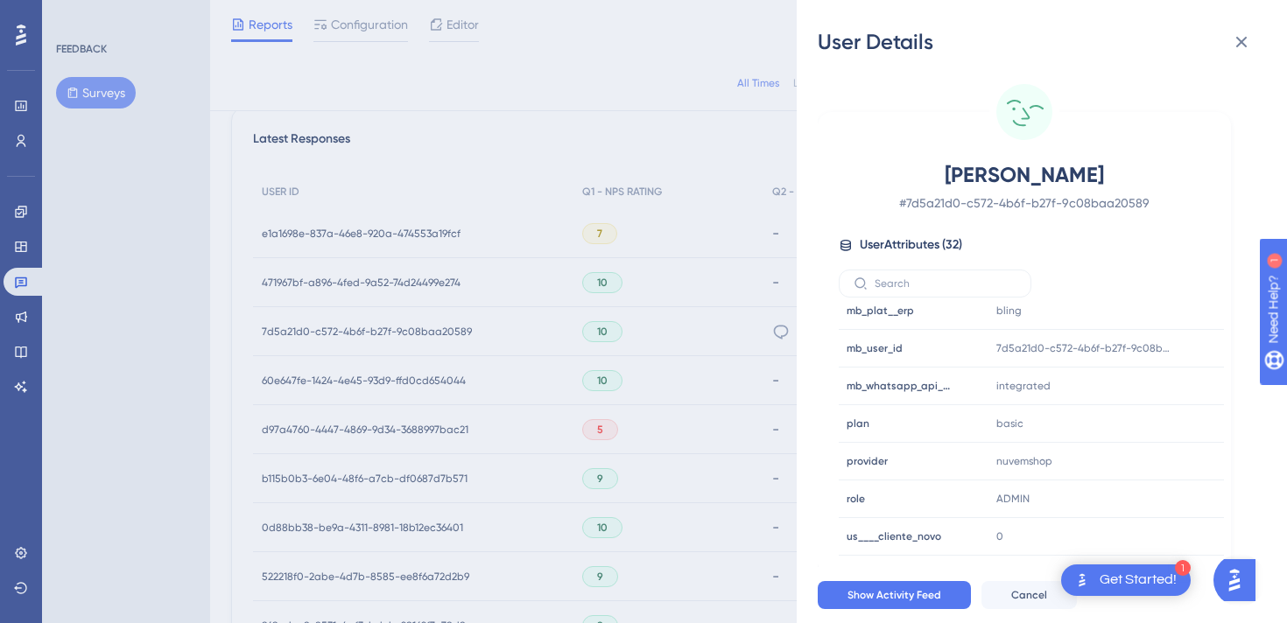
scroll to position [726, 0]
click at [681, 373] on div "User Details [PERSON_NAME] # 7d5a21d0-c572-4b6f-b27f-9c08baa20589 User Attribut…" at bounding box center [643, 311] width 1287 height 623
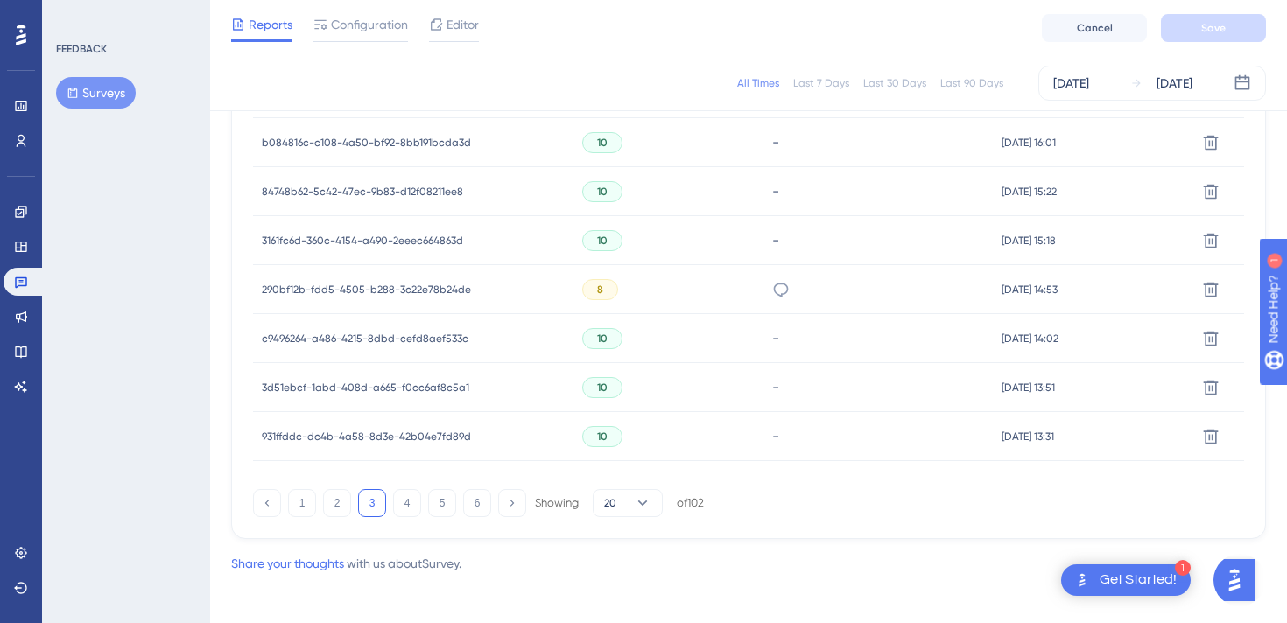
scroll to position [1235, 0]
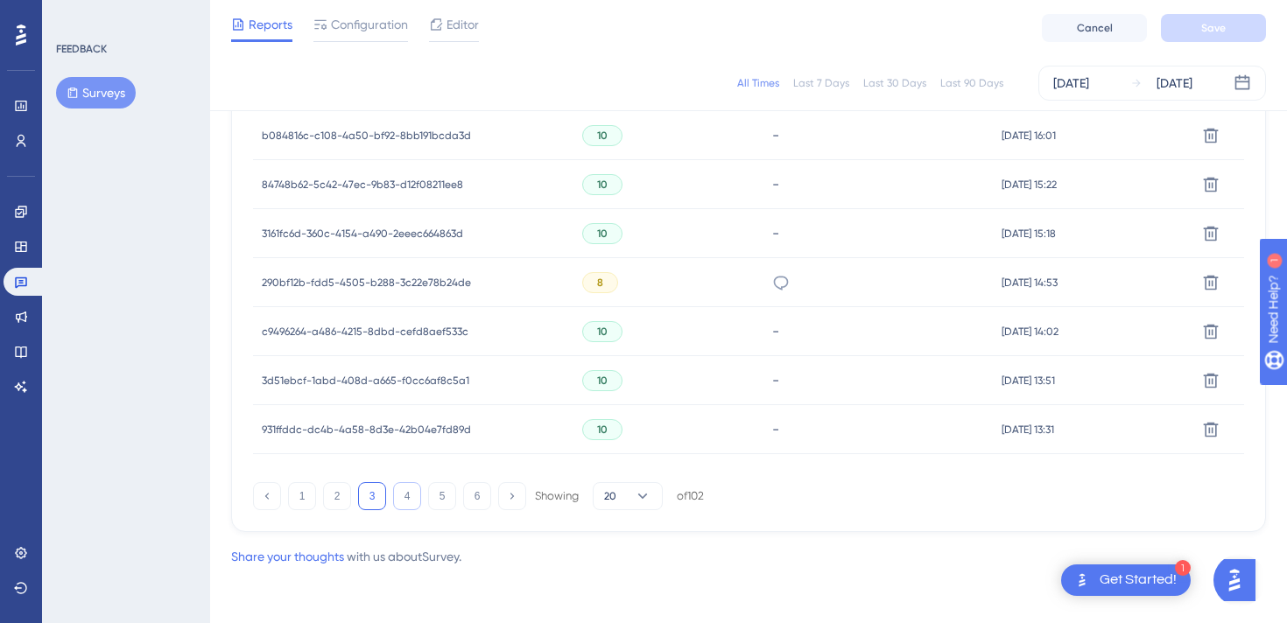
click at [406, 498] on button "4" at bounding box center [407, 496] width 28 height 28
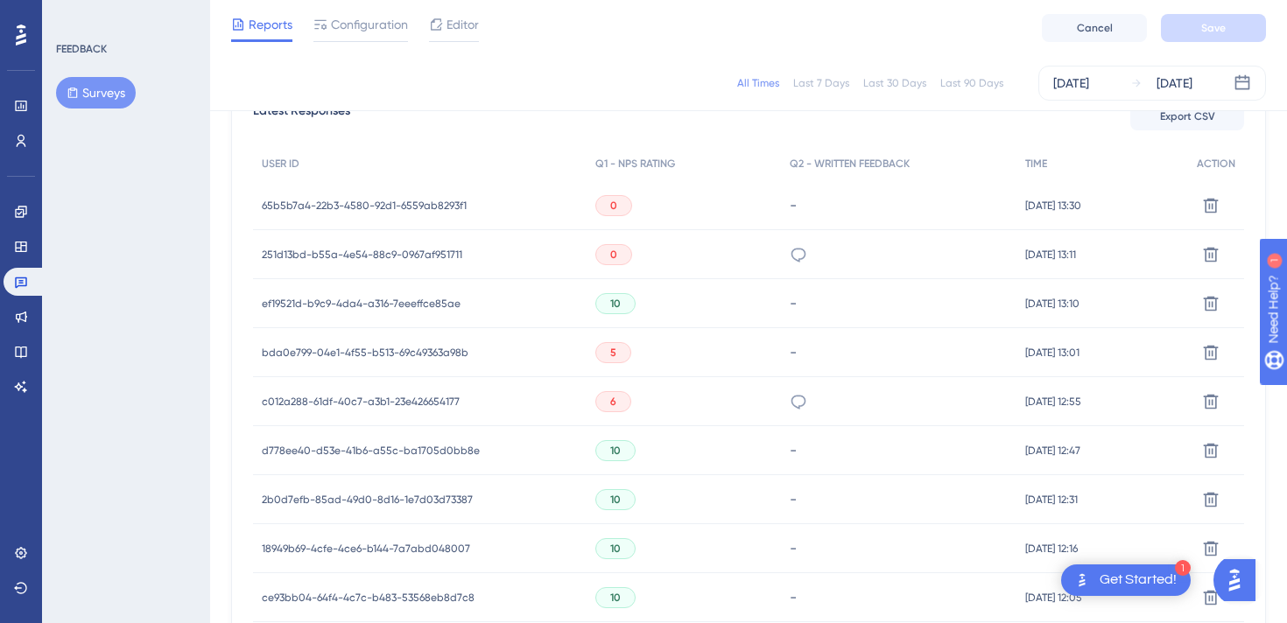
scroll to position [526, 0]
click at [389, 257] on span "251d13bd-b55a-4e54-88c9-0967af951711" at bounding box center [362, 256] width 201 height 14
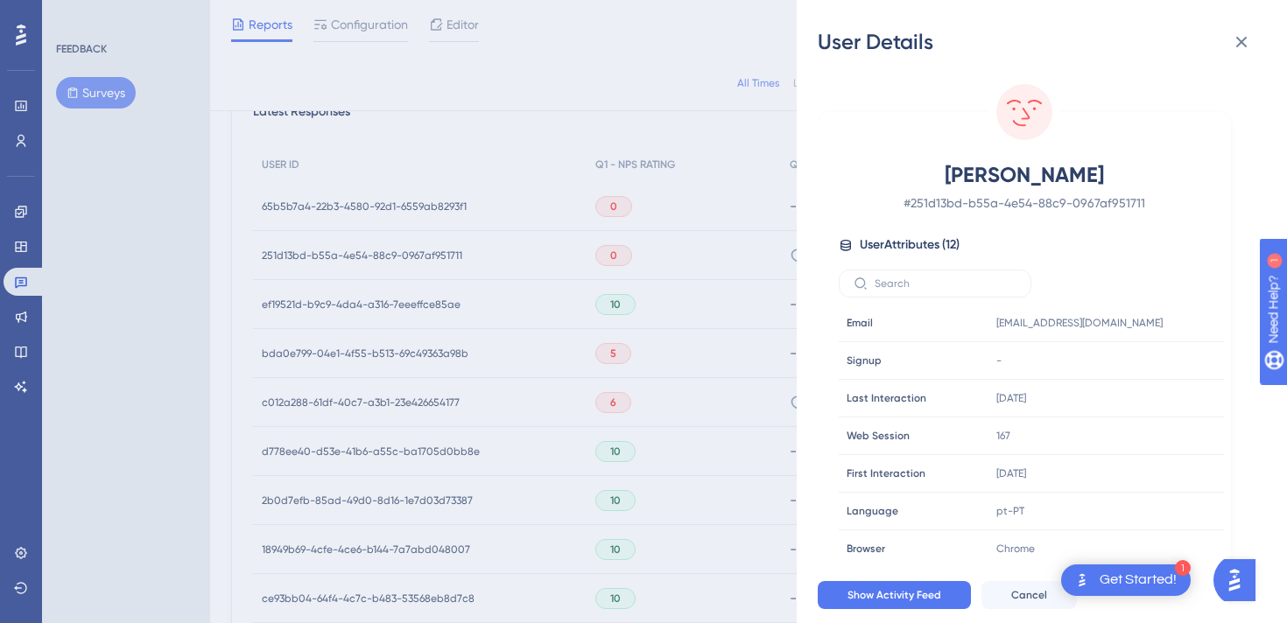
click at [389, 257] on div "User Details [PERSON_NAME] # 251d13bd-b55a-4e54-88c9-0967af951711 User Attribut…" at bounding box center [643, 311] width 1287 height 623
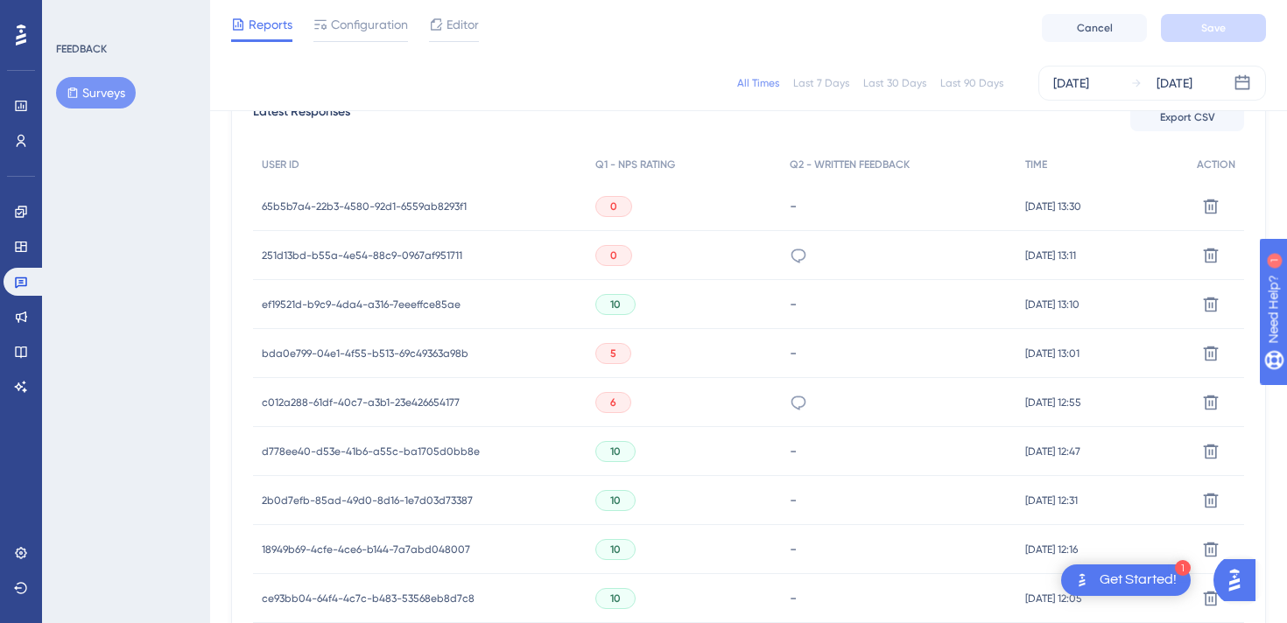
click at [403, 208] on span "65b5b7a4-22b3-4580-92d1-6559ab8293f1" at bounding box center [364, 207] width 205 height 14
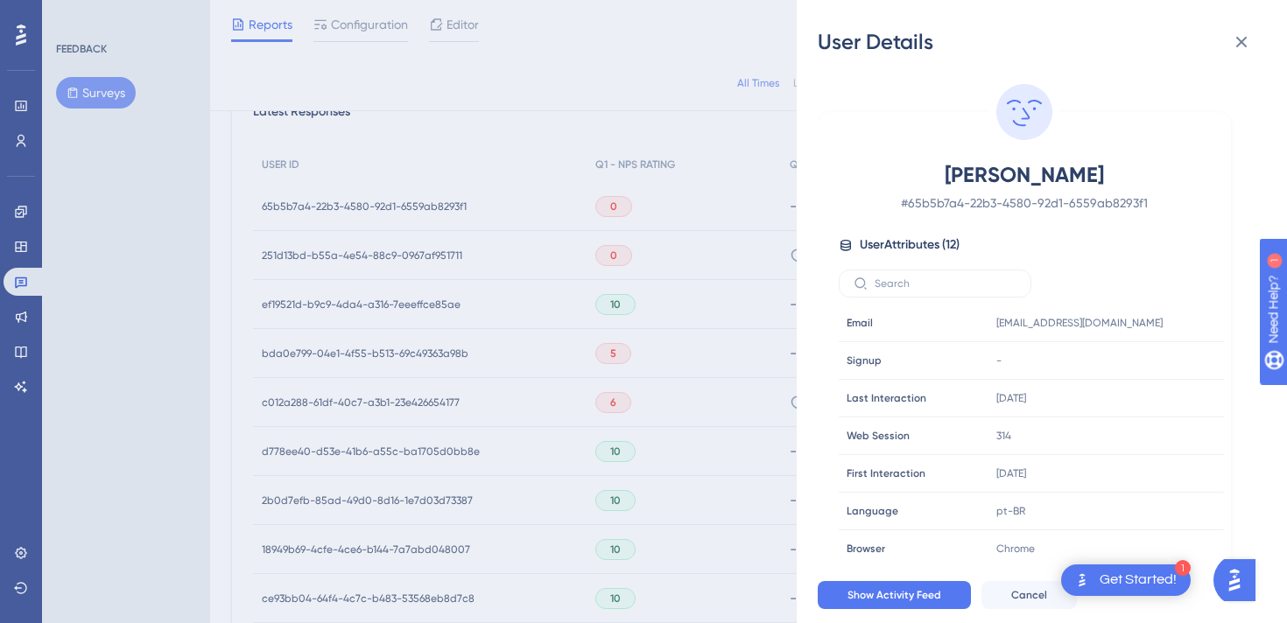
click at [398, 243] on div "User Details [PERSON_NAME] # 65b5b7a4-22b3-4580-92d1-6559ab8293f1 User Attribut…" at bounding box center [643, 311] width 1287 height 623
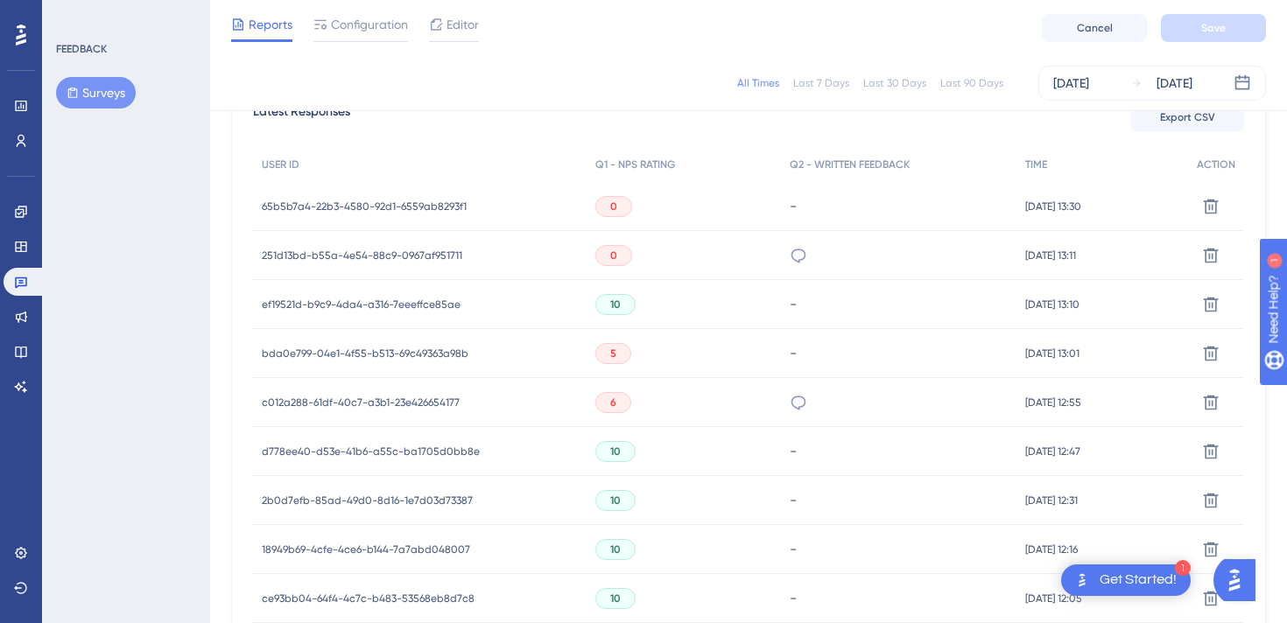
click at [423, 397] on span "c012a288-61df-40c7-a3b1-23e426654177" at bounding box center [361, 403] width 198 height 14
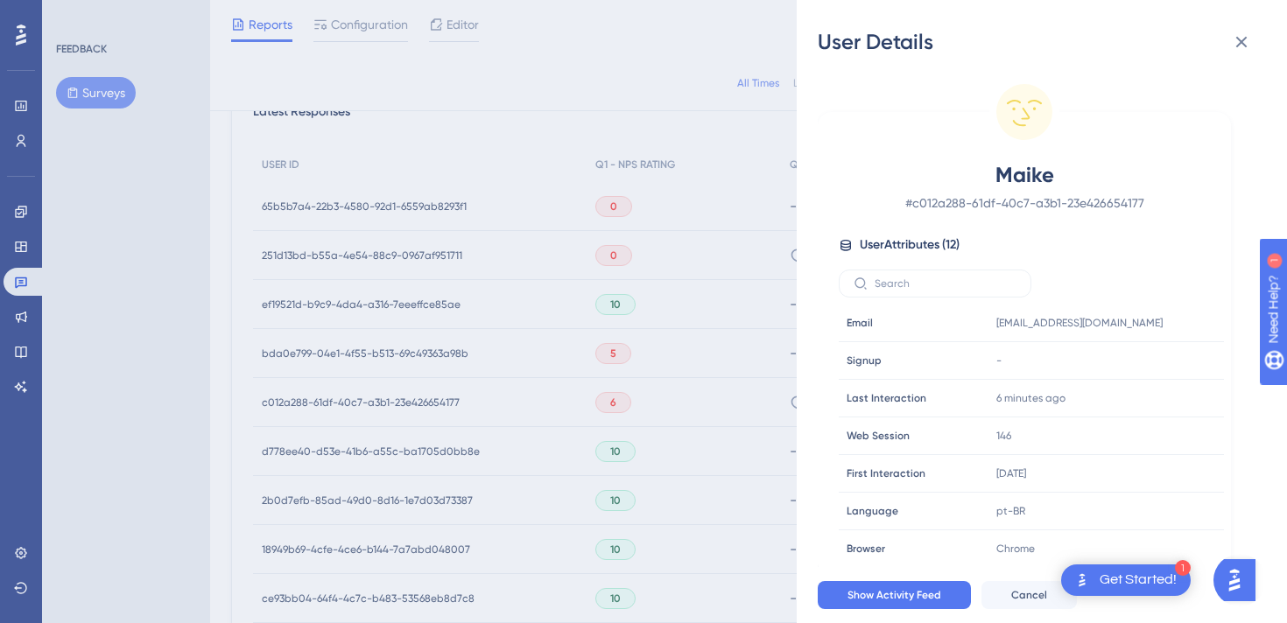
click at [423, 397] on div "User Details Maike # c012a288-61df-40c7-a3b1-23e426654177 User Attributes ( 12 …" at bounding box center [643, 311] width 1287 height 623
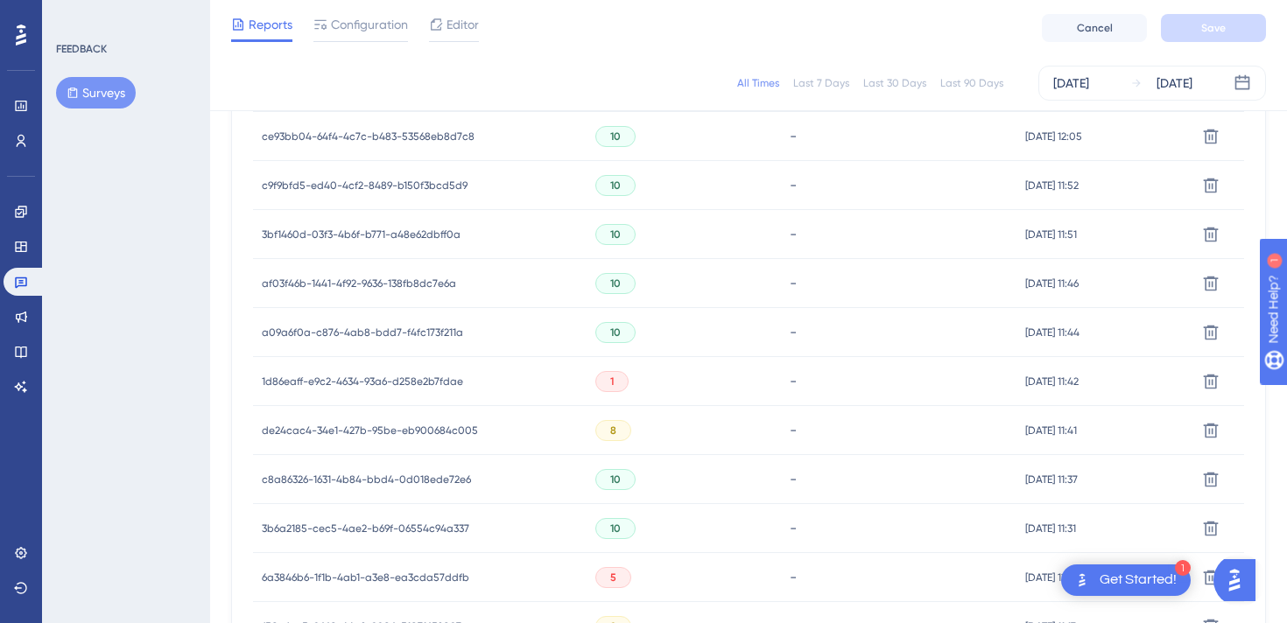
scroll to position [1017, 0]
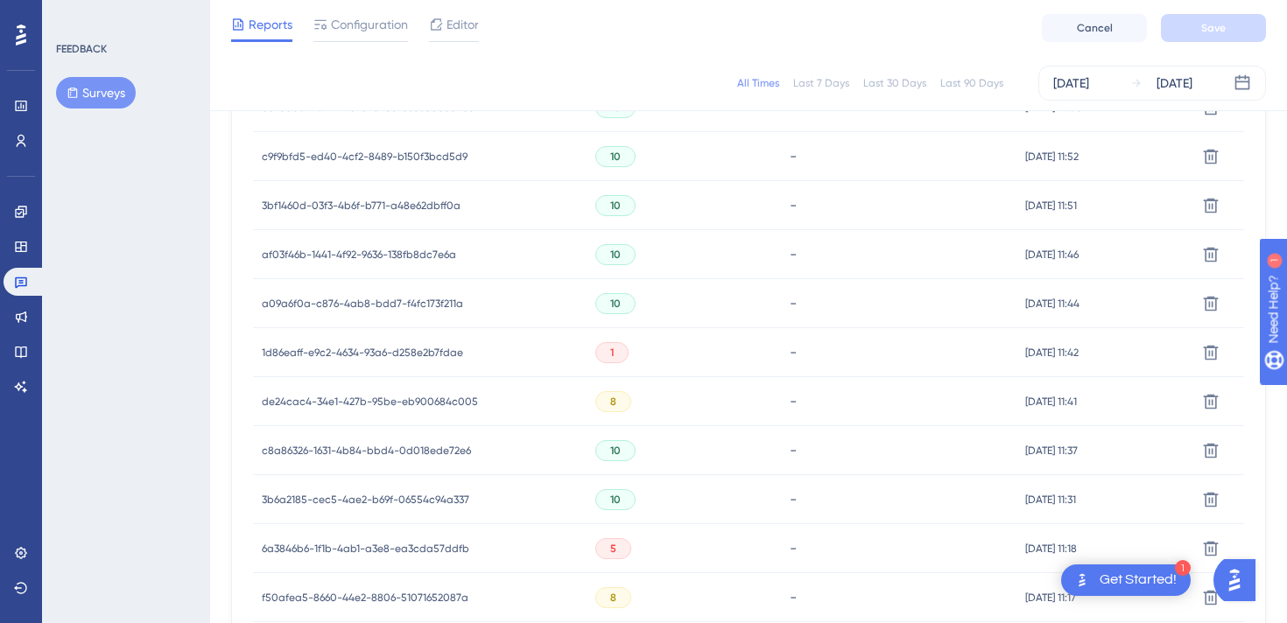
click at [426, 354] on span "1d86eaff-e9c2-4634-93a6-d258e2b7fdae" at bounding box center [362, 353] width 201 height 14
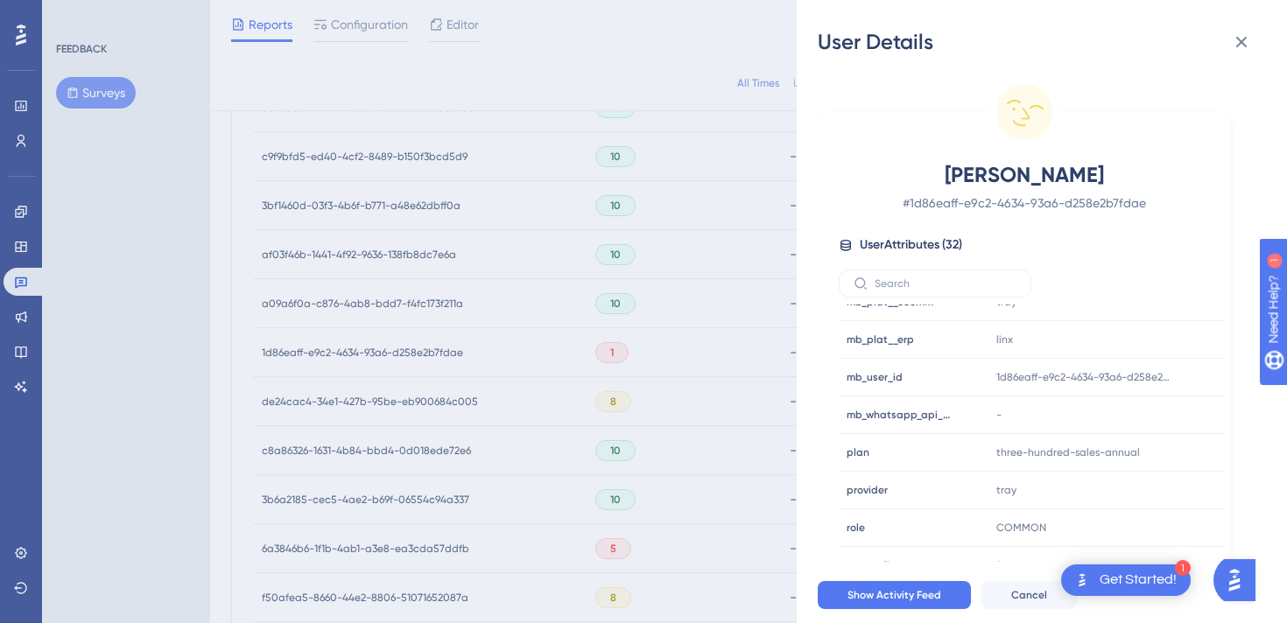
scroll to position [662, 0]
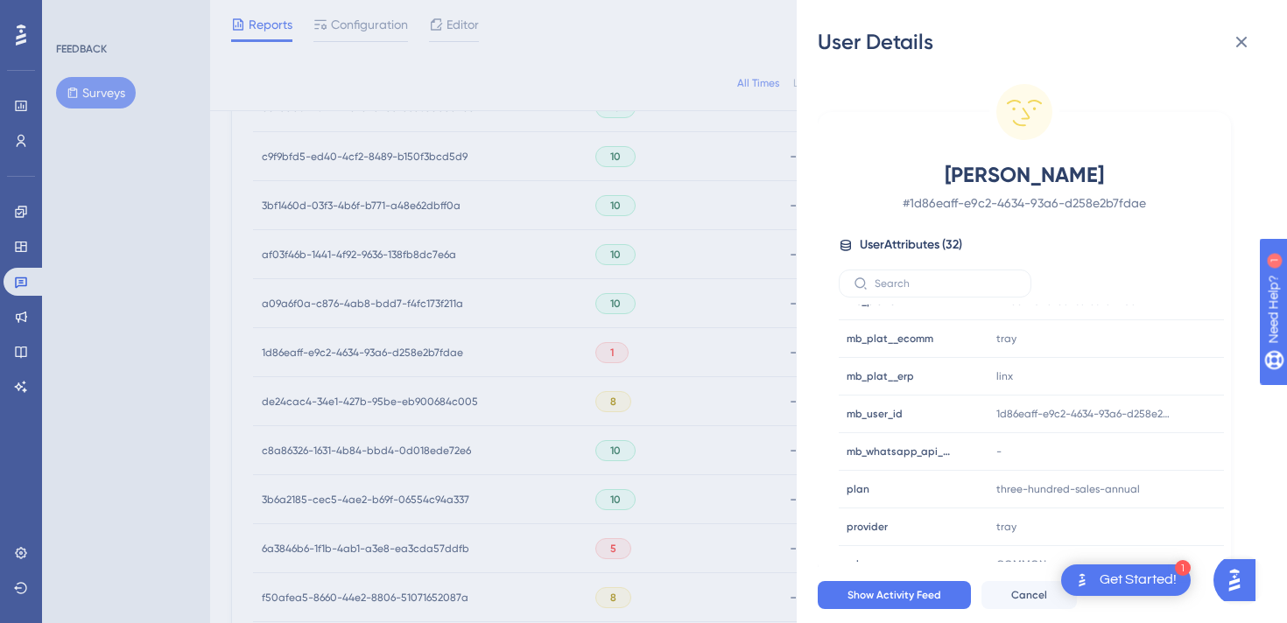
click at [602, 283] on div "User Details [PERSON_NAME] # 1d86eaff-e9c2-4634-93a6-d258e2b7fdae User Attribut…" at bounding box center [643, 311] width 1287 height 623
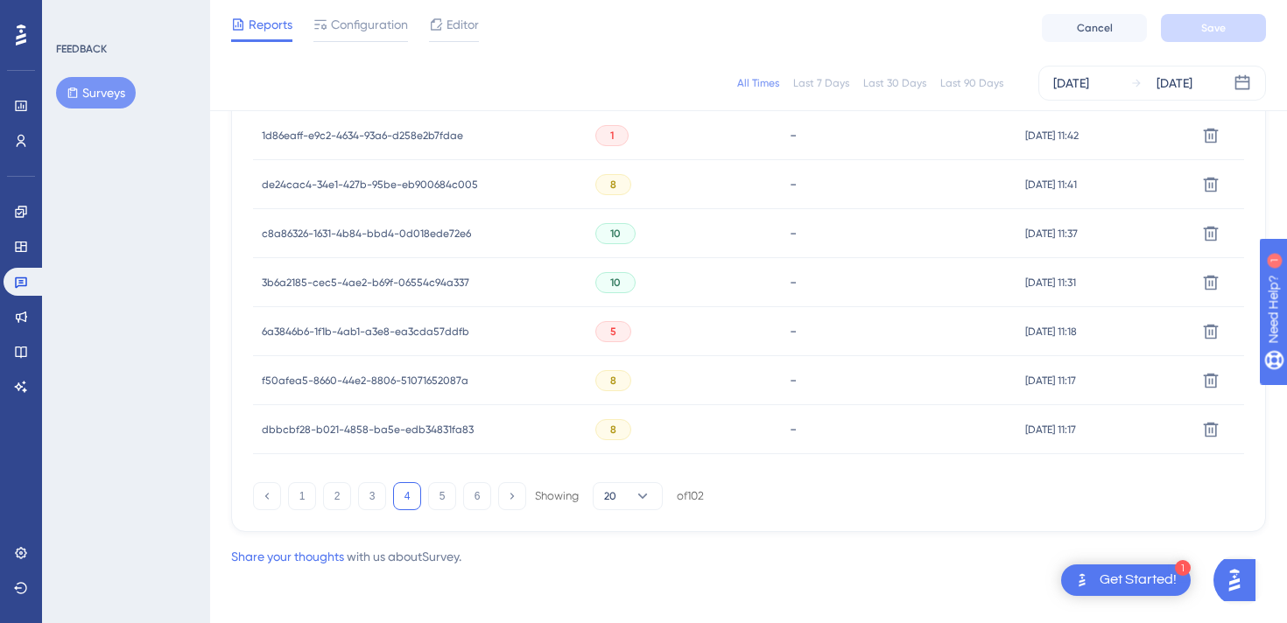
scroll to position [0, 0]
